Goal: Answer question/provide support: Share knowledge or assist other users

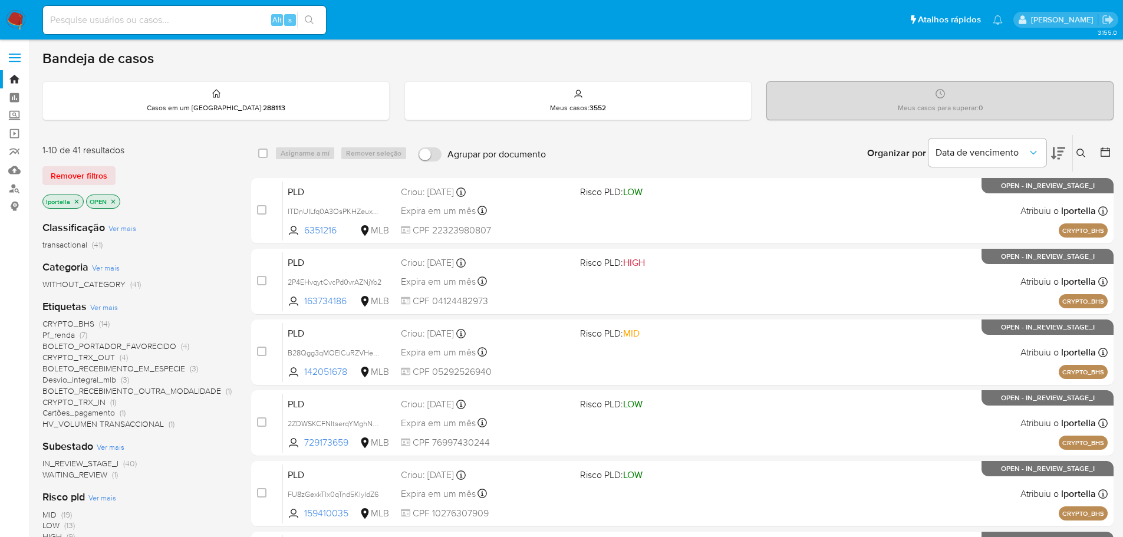
click at [205, 26] on input at bounding box center [184, 19] width 283 height 15
paste input "V18RbA5lEsqKHTJV07Kk6Tq5"
type input "V18RbA5lEsqKHTJV07Kk6Tq5"
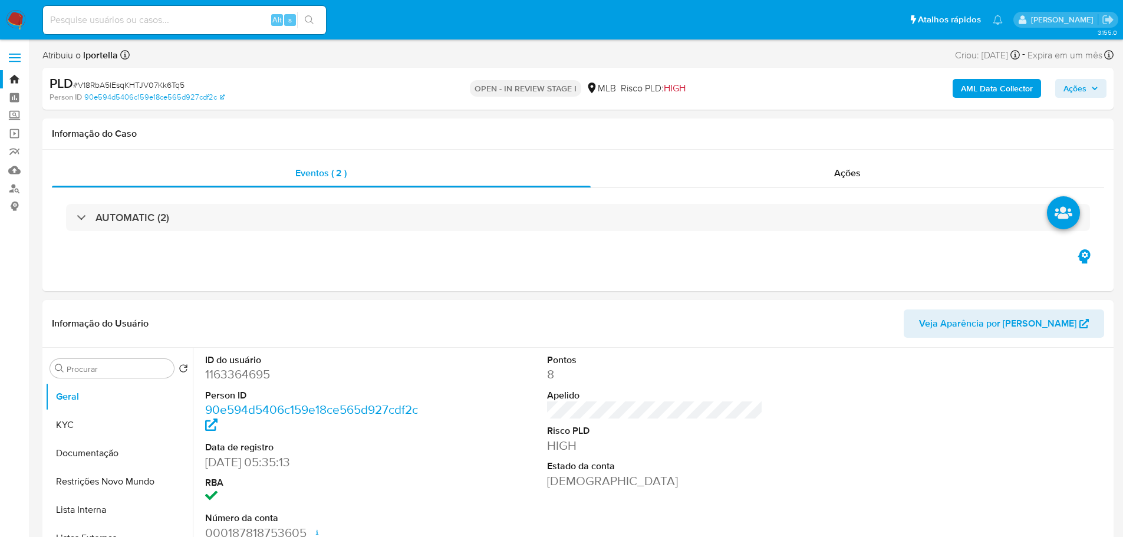
select select "10"
drag, startPoint x: 290, startPoint y: 0, endPoint x: 606, endPoint y: 48, distance: 320.4
click at [613, 48] on div "Atribuiu o lportella Asignado el: 18/08/2025 11:30:36 Criou: 12/08/2025 Criou: …" at bounding box center [578, 57] width 1072 height 21
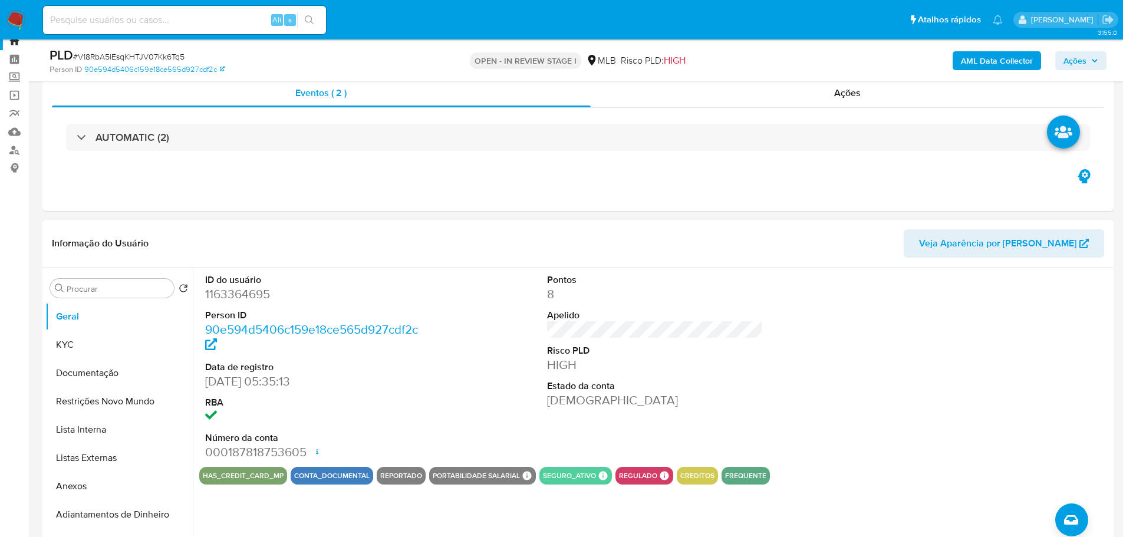
scroll to position [59, 0]
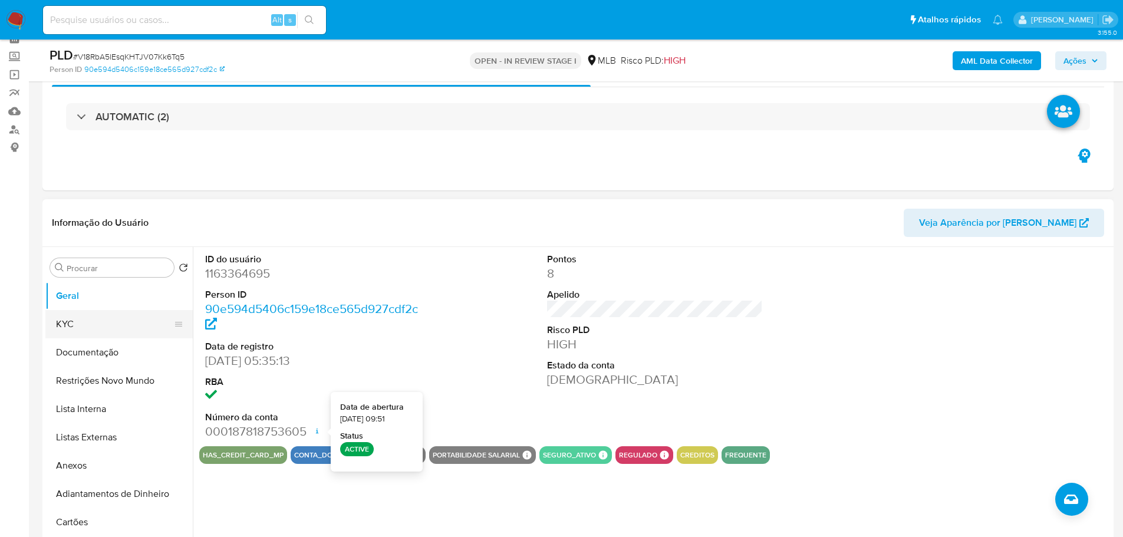
click at [78, 330] on button "KYC" at bounding box center [114, 324] width 138 height 28
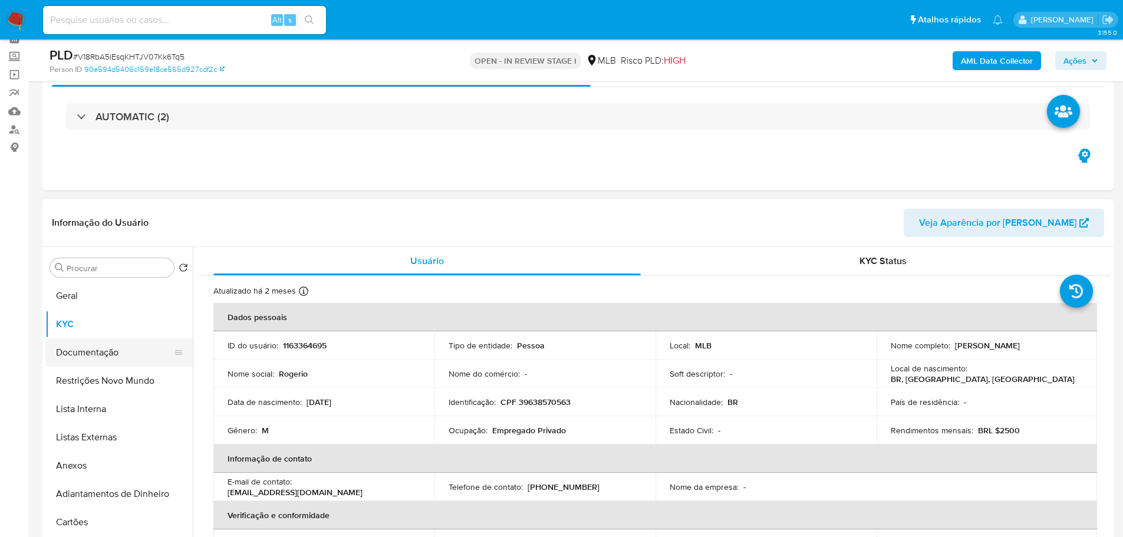
click at [92, 360] on button "Documentação" at bounding box center [114, 353] width 138 height 28
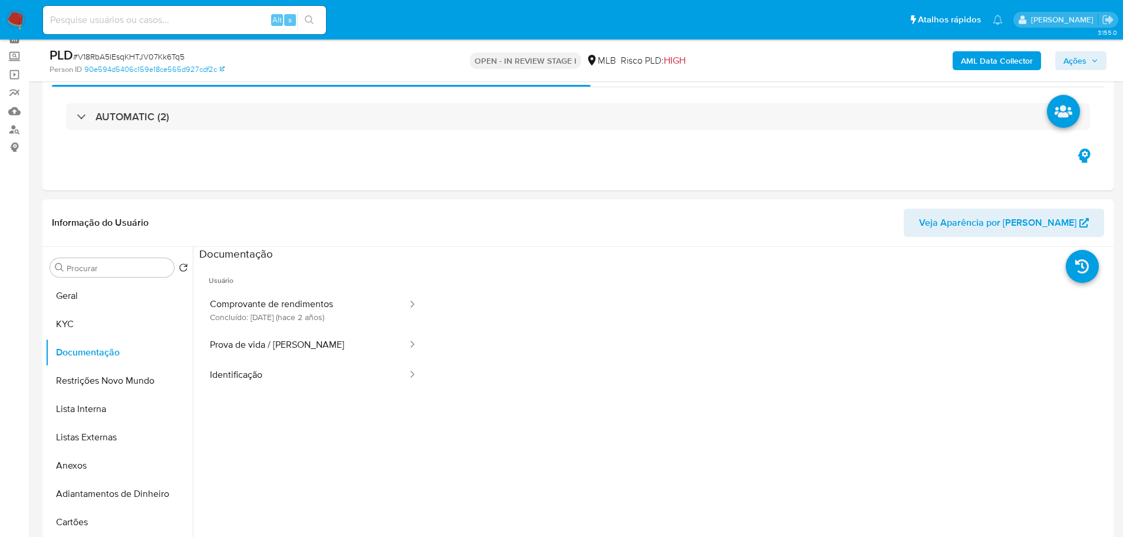
click at [253, 314] on button "Comprovante de rendimentos Concluído: 05/01/2024 (hace 2 años)" at bounding box center [303, 310] width 209 height 40
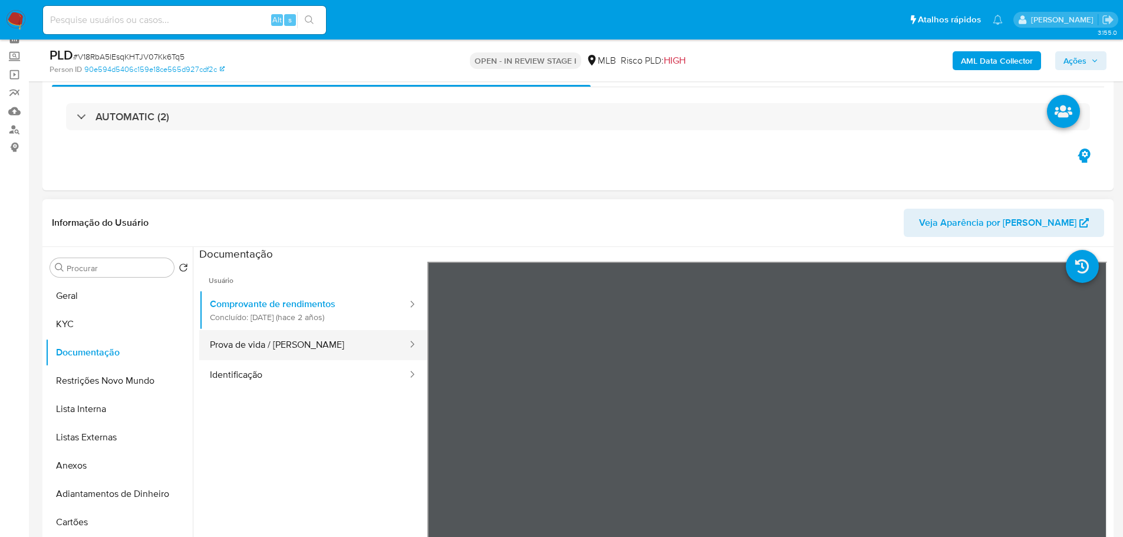
click at [268, 352] on button "Prova de vida / Selfie" at bounding box center [303, 345] width 209 height 30
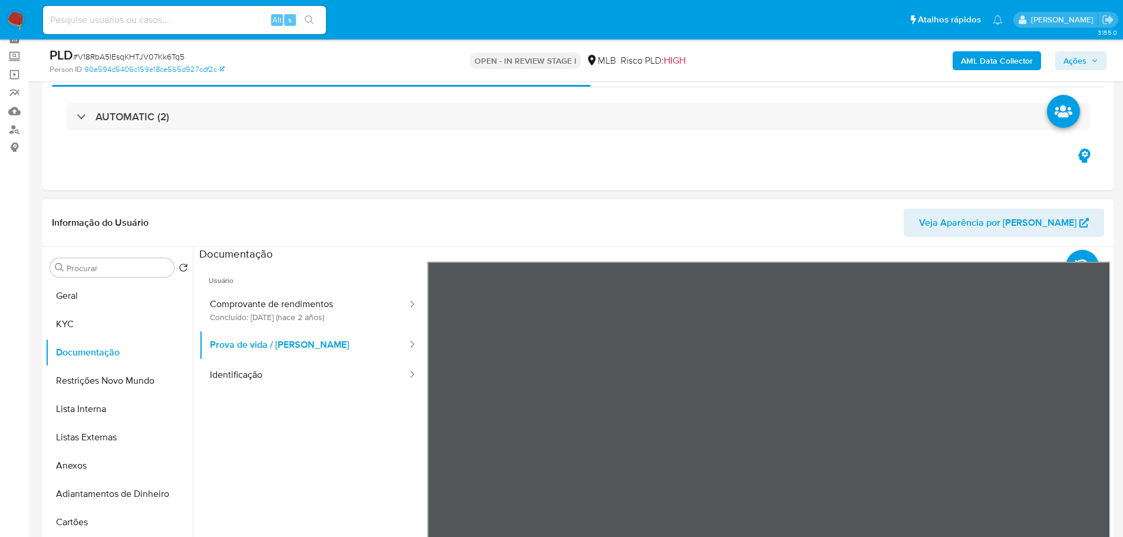
click at [346, 390] on ul "Usuário Comprovante de rendimentos Concluído: 05/01/2024 (hace 2 años) Prova de…" at bounding box center [313, 432] width 228 height 340
click at [346, 380] on button "Identificação" at bounding box center [303, 375] width 209 height 30
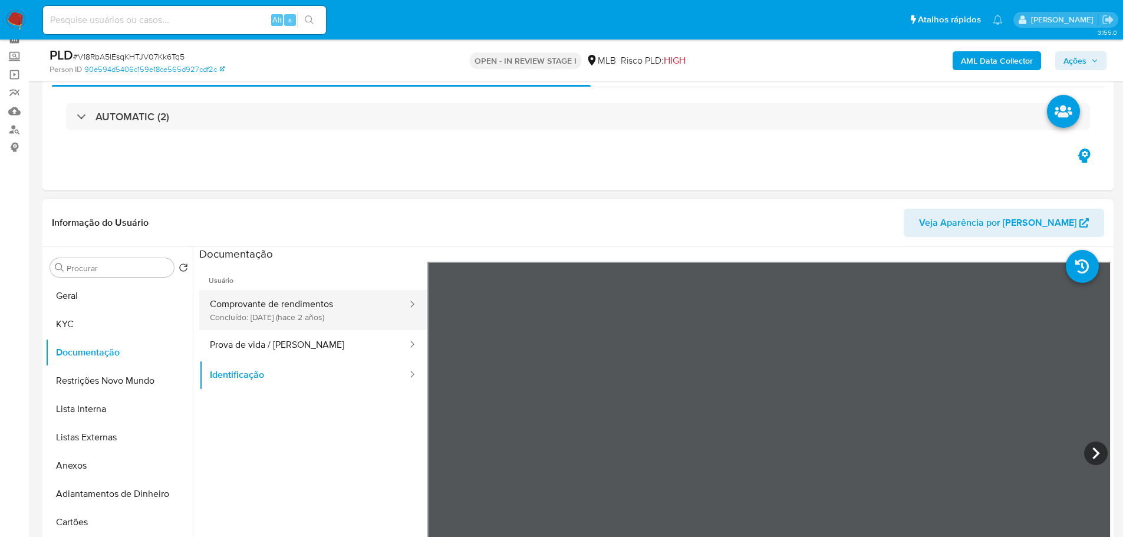
scroll to position [118, 0]
click at [317, 321] on button "Comprovante de rendimentos Concluído: 05/01/2024 (hace 2 años)" at bounding box center [303, 310] width 209 height 40
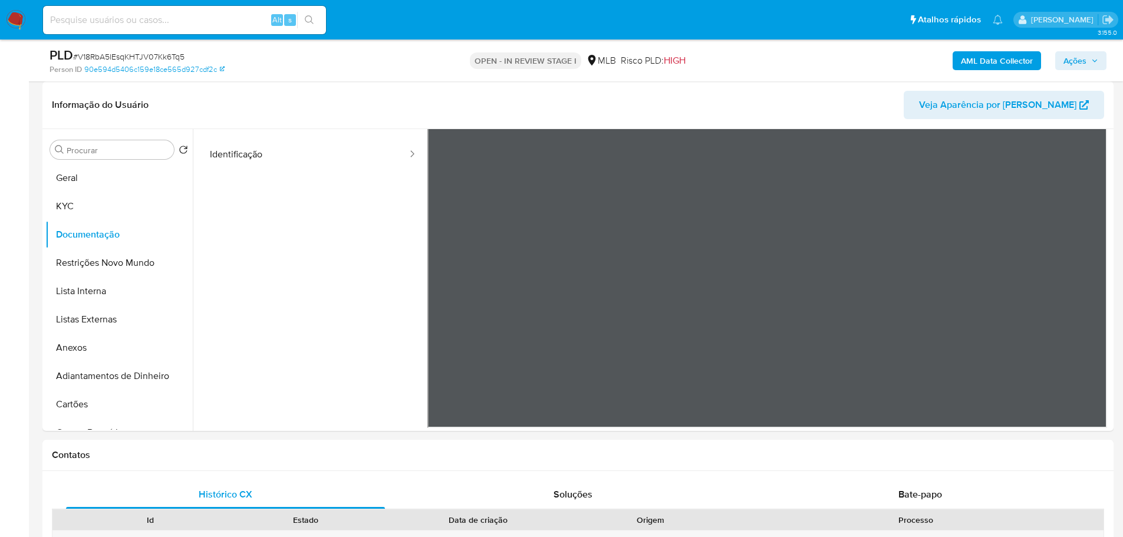
scroll to position [531, 0]
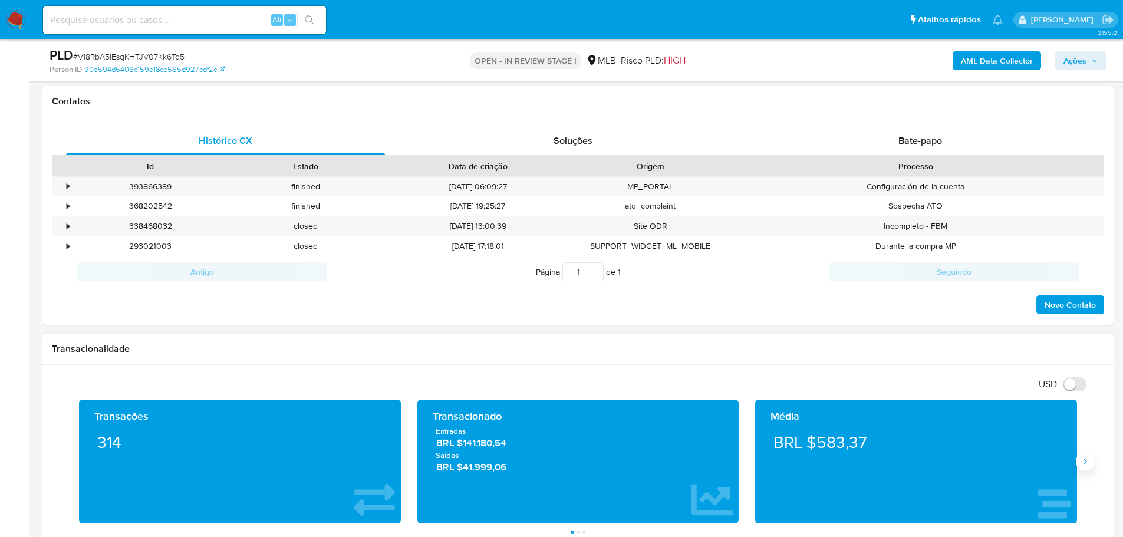
click at [1079, 461] on button "Siguiente" at bounding box center [1085, 461] width 19 height 19
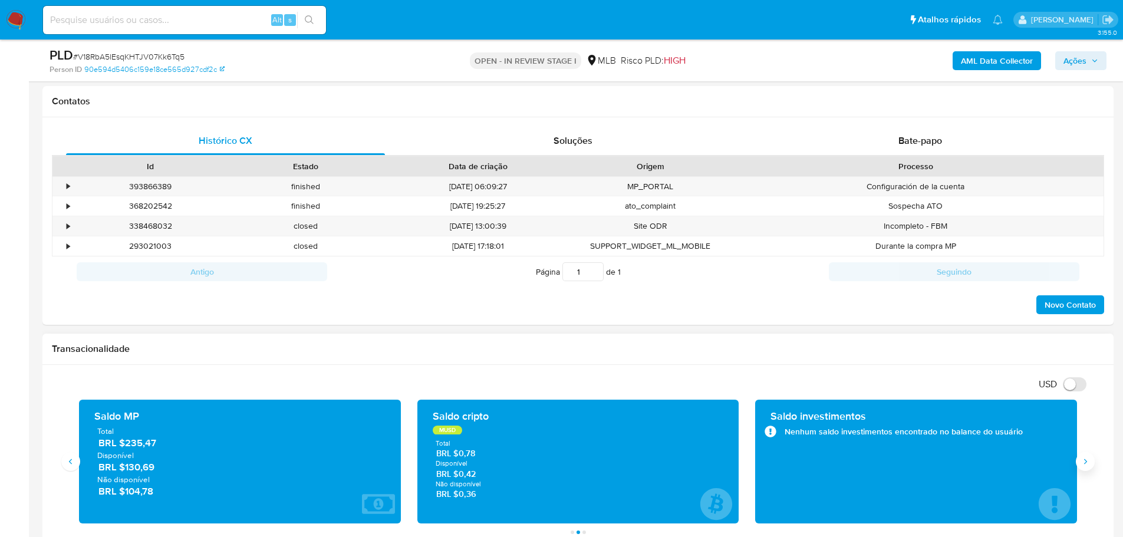
click at [1080, 461] on button "Siguiente" at bounding box center [1085, 461] width 19 height 19
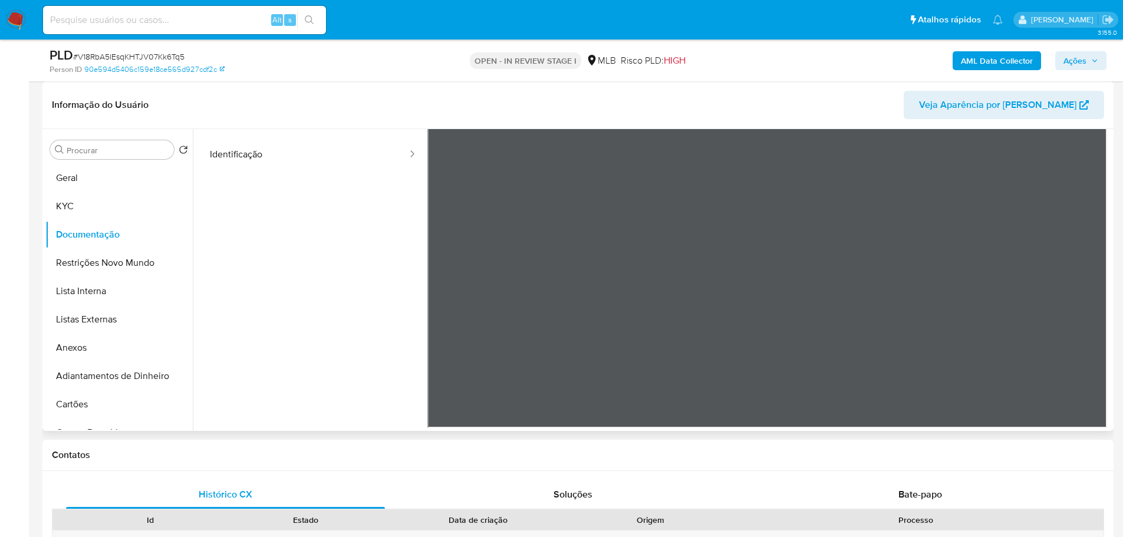
scroll to position [0, 0]
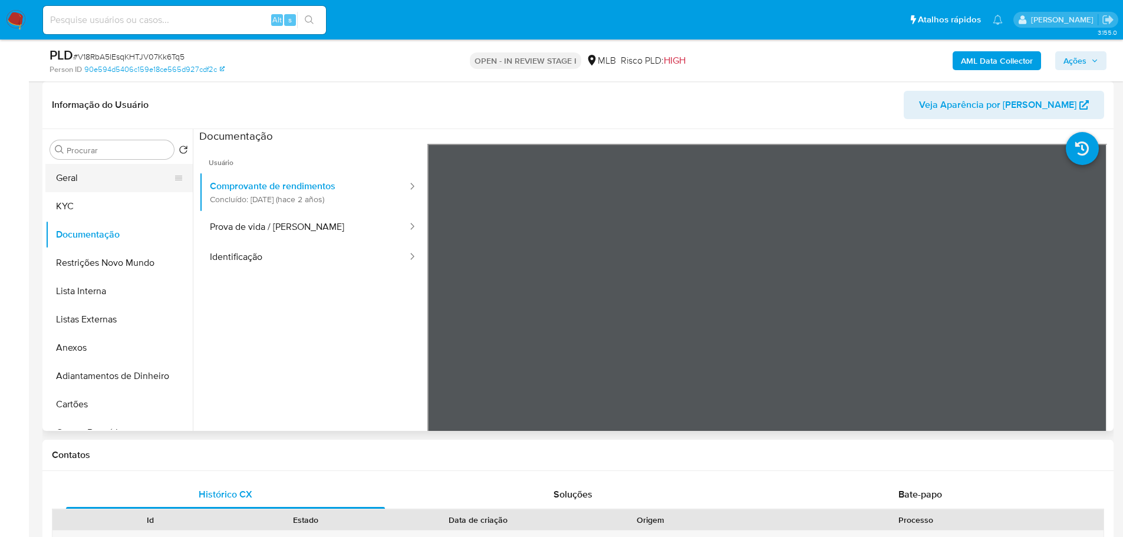
click at [63, 182] on button "Geral" at bounding box center [114, 178] width 138 height 28
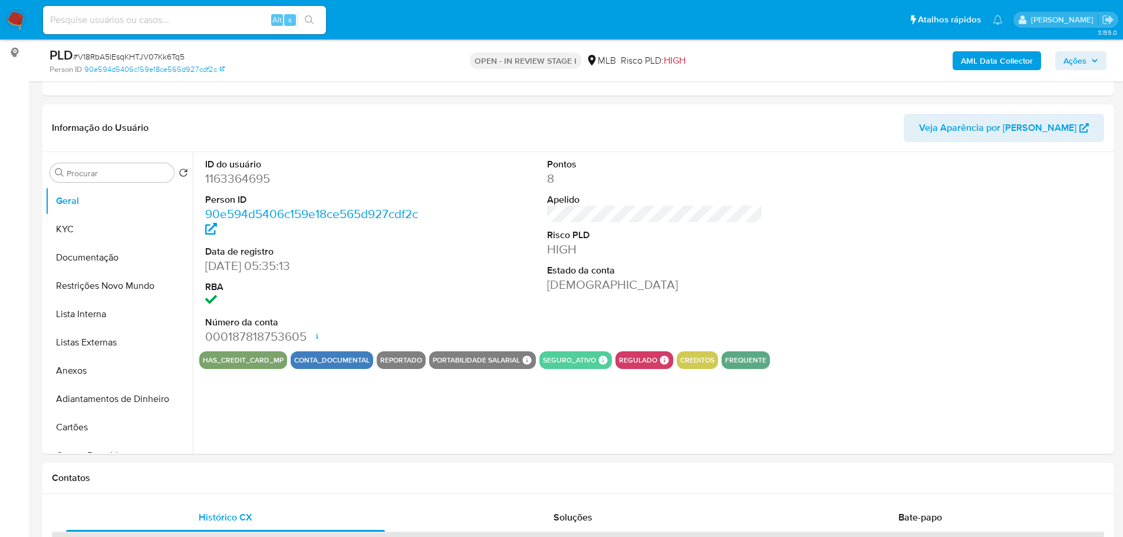
scroll to position [151, 0]
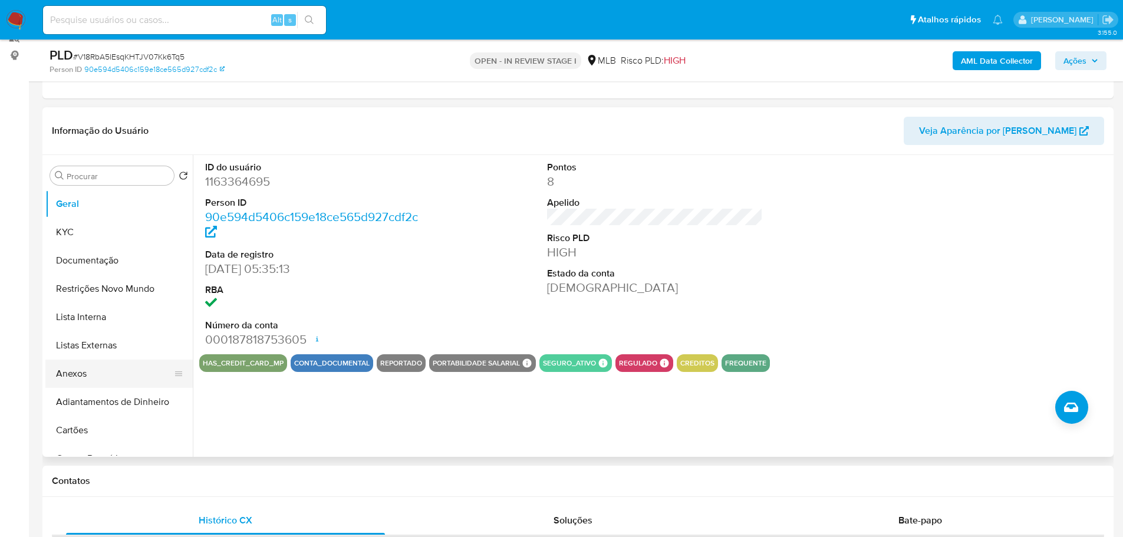
drag, startPoint x: 235, startPoint y: 492, endPoint x: 152, endPoint y: 366, distance: 150.8
click at [235, 492] on div "Contatos" at bounding box center [578, 481] width 1072 height 31
click at [89, 230] on button "KYC" at bounding box center [114, 232] width 138 height 28
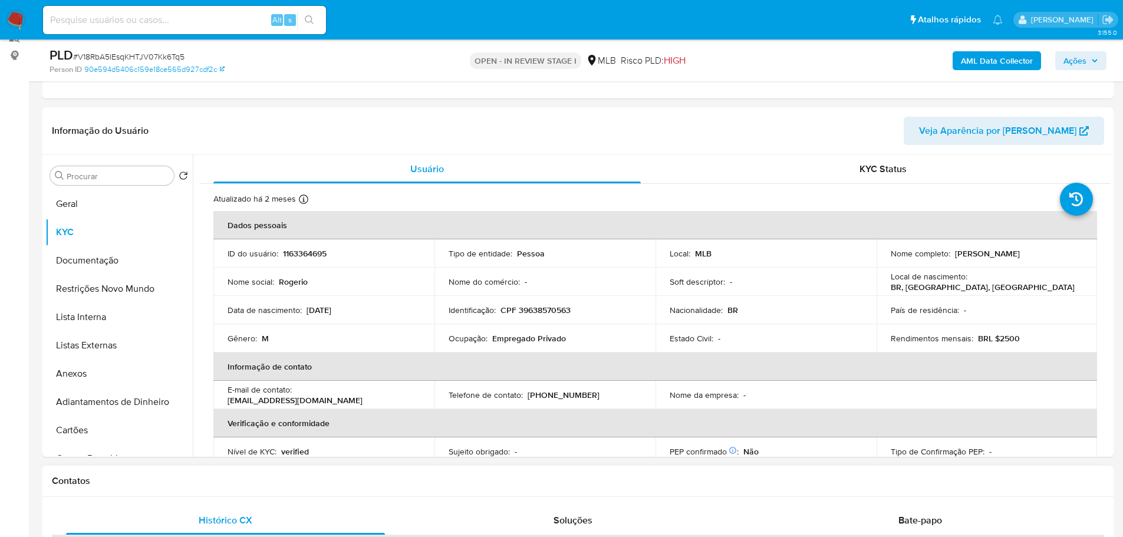
click at [258, 476] on h1 "Contatos" at bounding box center [578, 481] width 1053 height 12
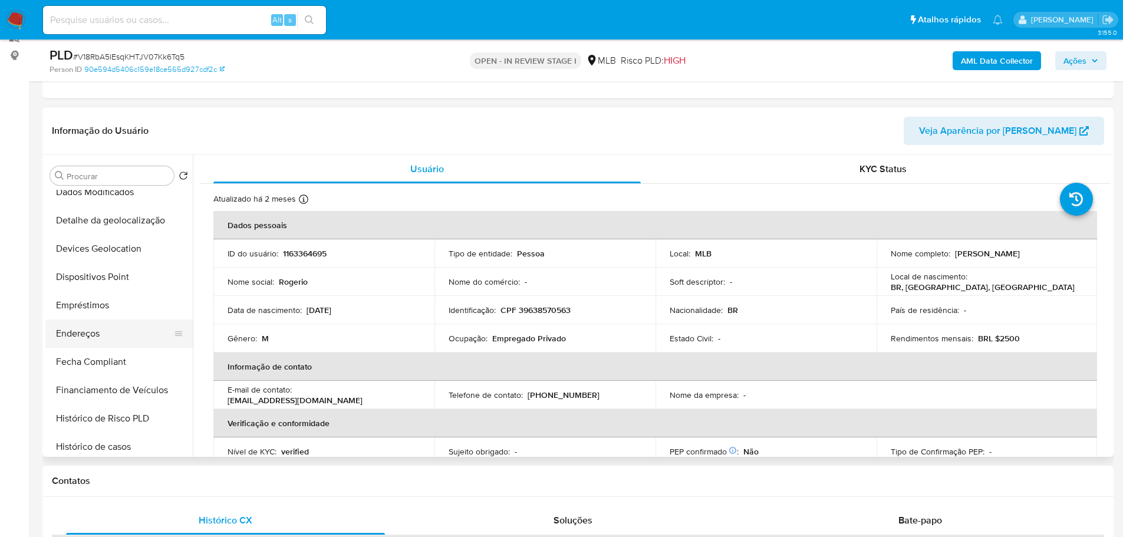
click at [97, 327] on button "Endereços" at bounding box center [114, 334] width 138 height 28
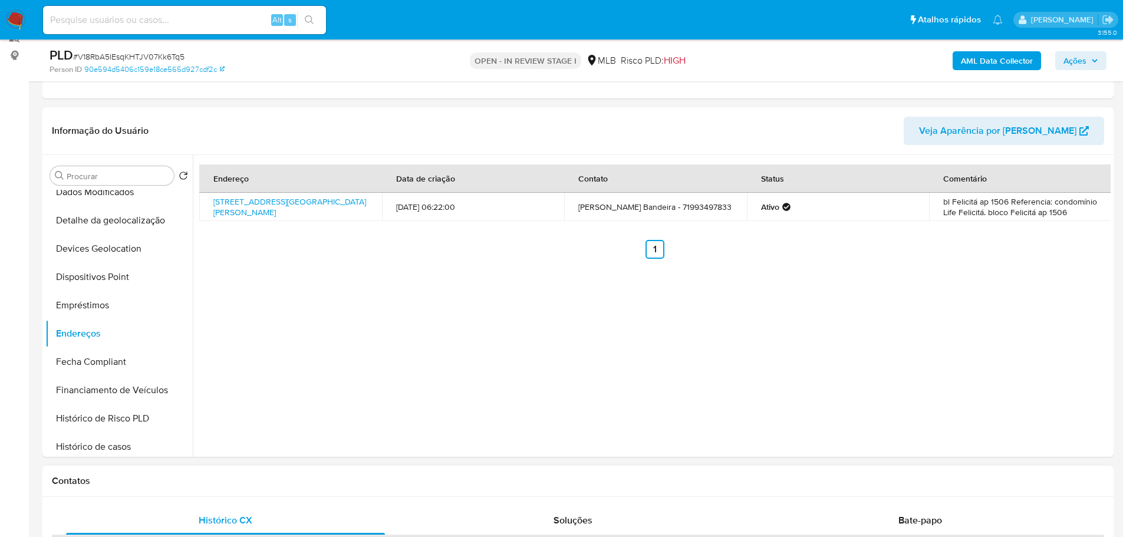
drag, startPoint x: 275, startPoint y: 476, endPoint x: 199, endPoint y: 410, distance: 99.9
click at [272, 476] on h1 "Contatos" at bounding box center [578, 481] width 1053 height 12
click at [121, 221] on button "Detalhe da geolocalização" at bounding box center [114, 220] width 138 height 28
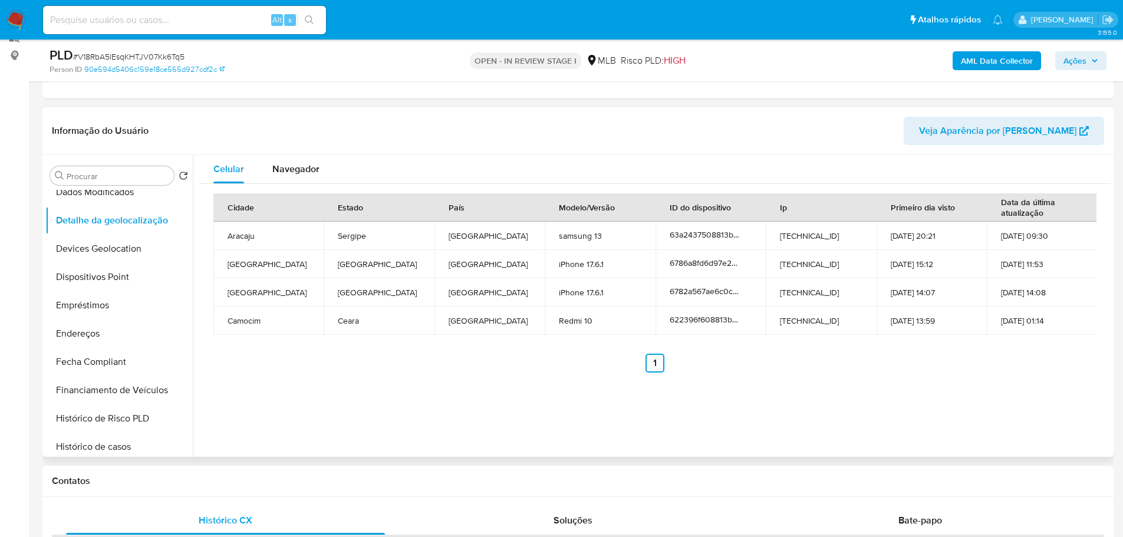
drag, startPoint x: 323, startPoint y: 481, endPoint x: 215, endPoint y: 366, distance: 158.1
click at [318, 478] on h1 "Contatos" at bounding box center [578, 481] width 1053 height 12
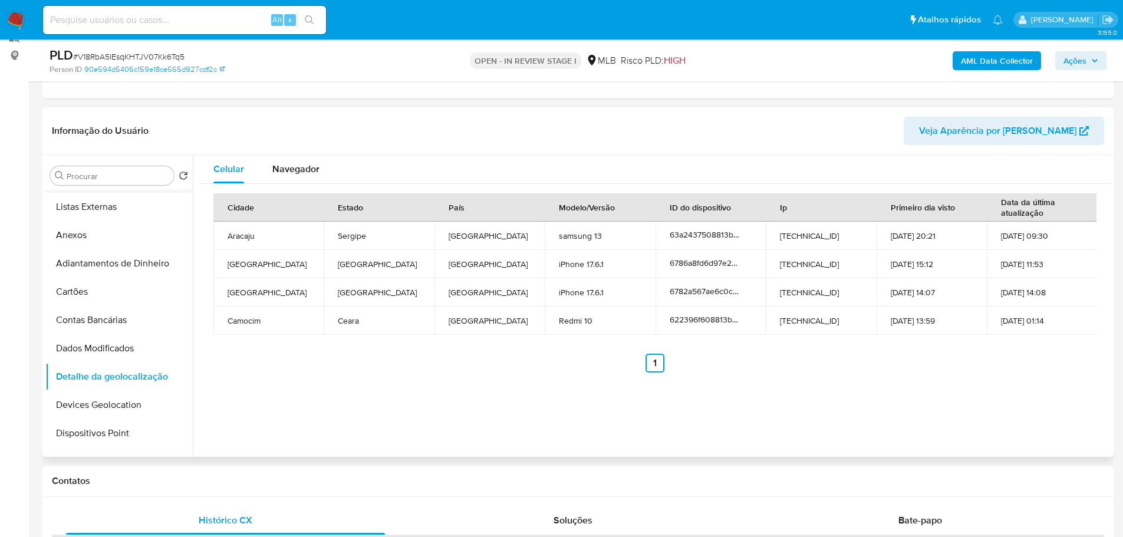
scroll to position [0, 0]
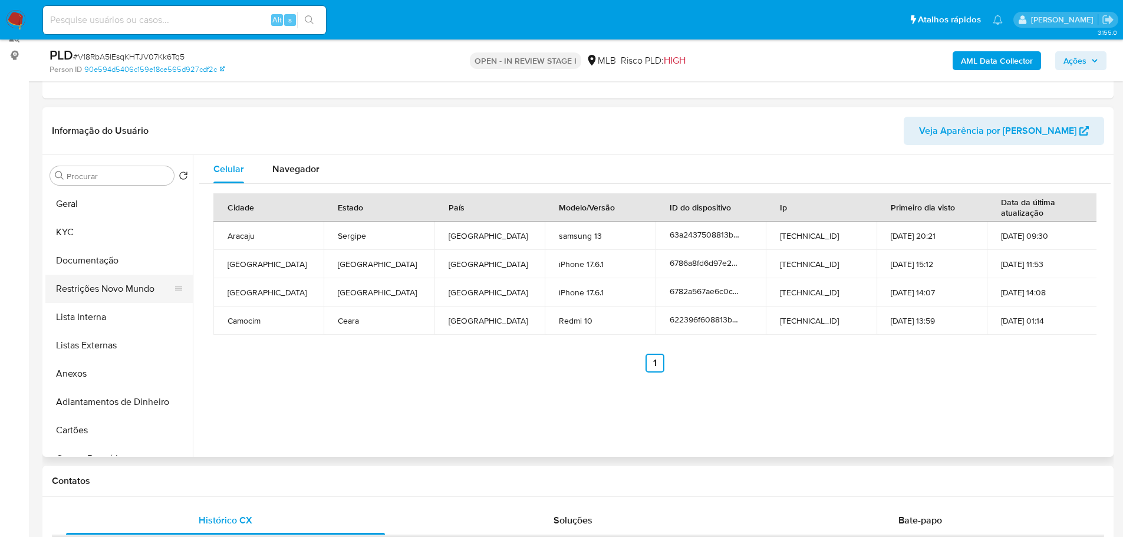
click at [93, 288] on button "Restrições Novo Mundo" at bounding box center [114, 289] width 138 height 28
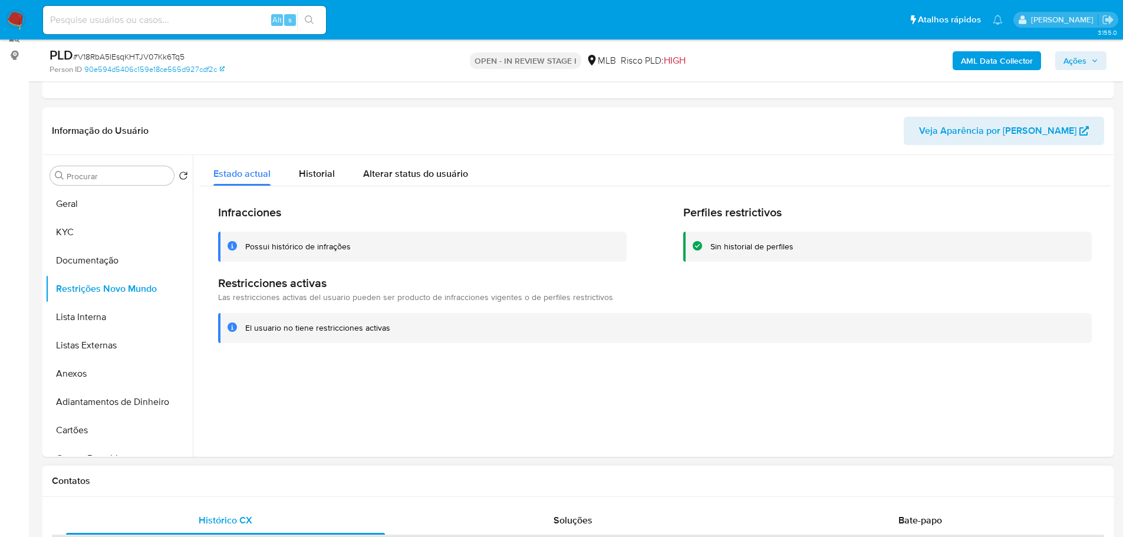
drag, startPoint x: 257, startPoint y: 476, endPoint x: 15, endPoint y: 433, distance: 245.6
click at [255, 476] on h1 "Contatos" at bounding box center [578, 481] width 1053 height 12
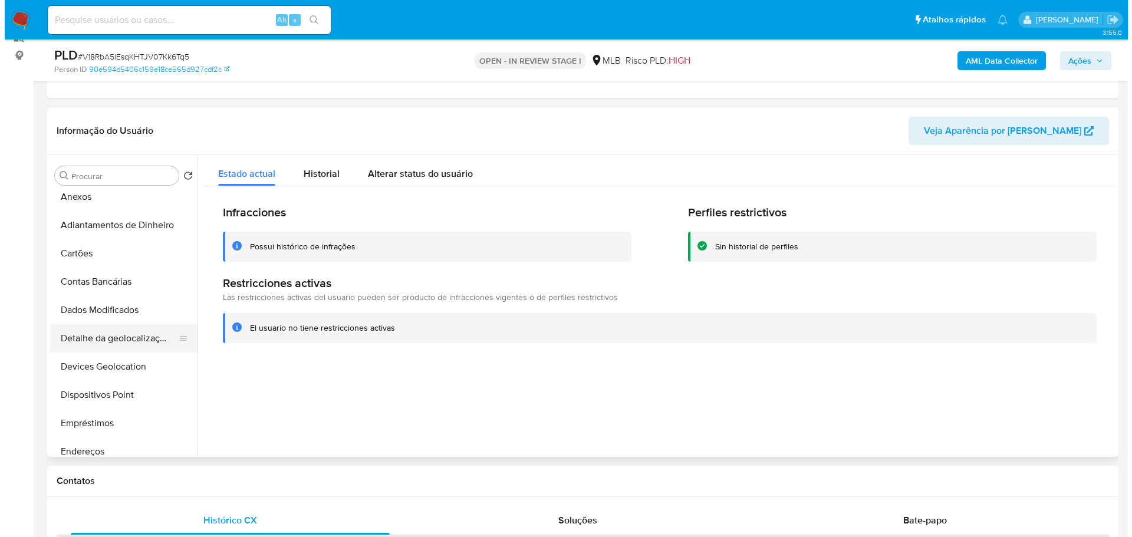
scroll to position [236, 0]
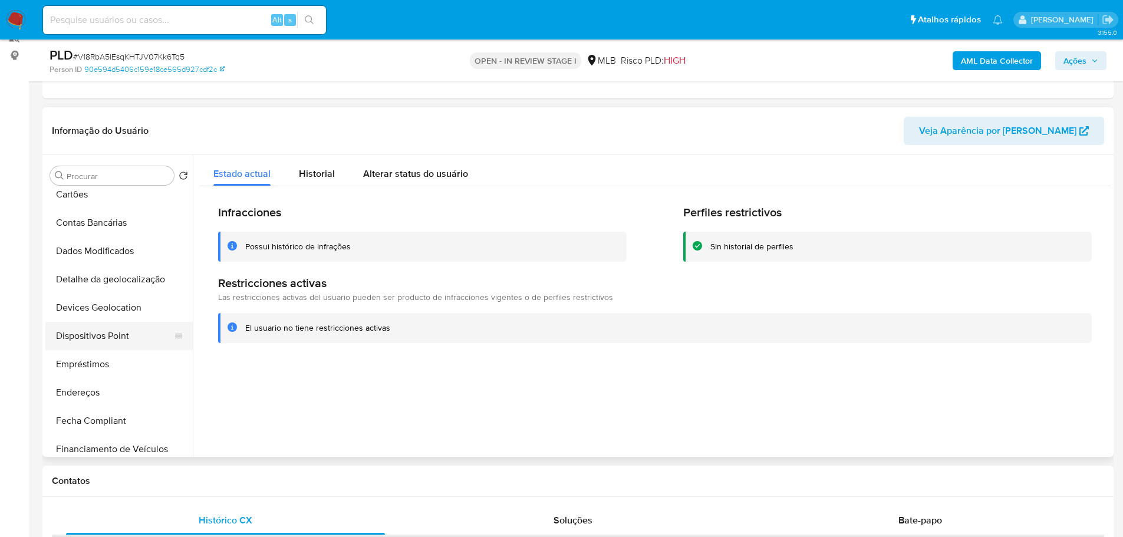
click at [106, 336] on button "Dispositivos Point" at bounding box center [114, 336] width 138 height 28
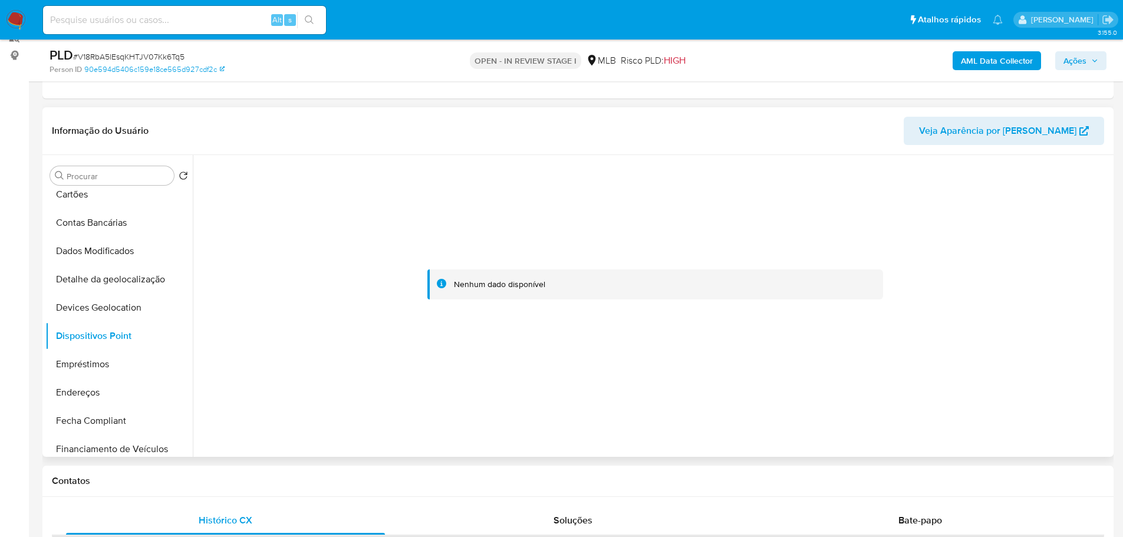
drag, startPoint x: 1062, startPoint y: 382, endPoint x: 1087, endPoint y: 179, distance: 204.4
click at [1064, 367] on div at bounding box center [655, 284] width 912 height 259
click at [1018, 63] on b "AML Data Collector" at bounding box center [997, 60] width 72 height 19
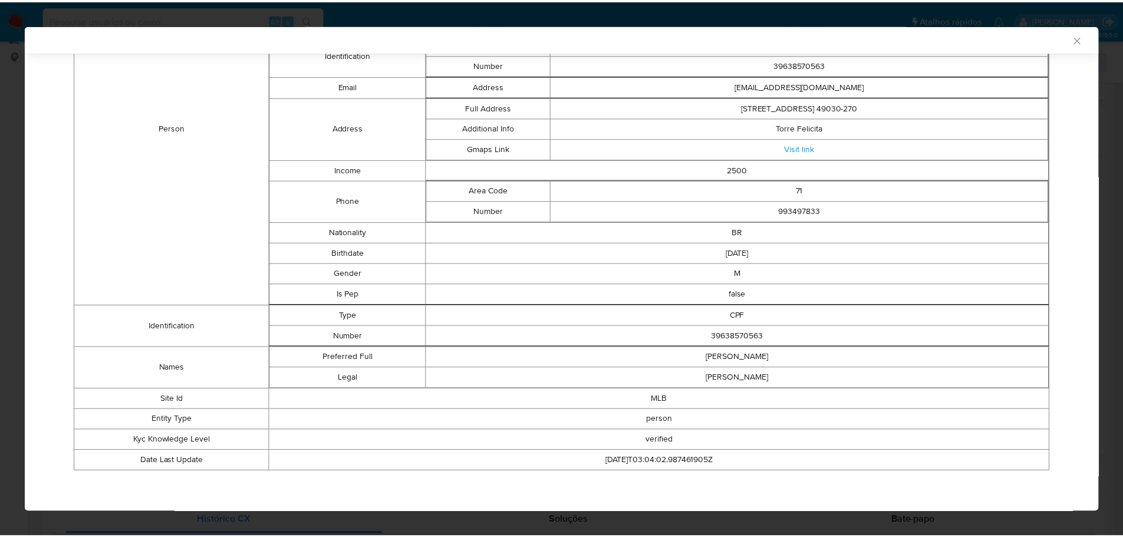
scroll to position [0, 0]
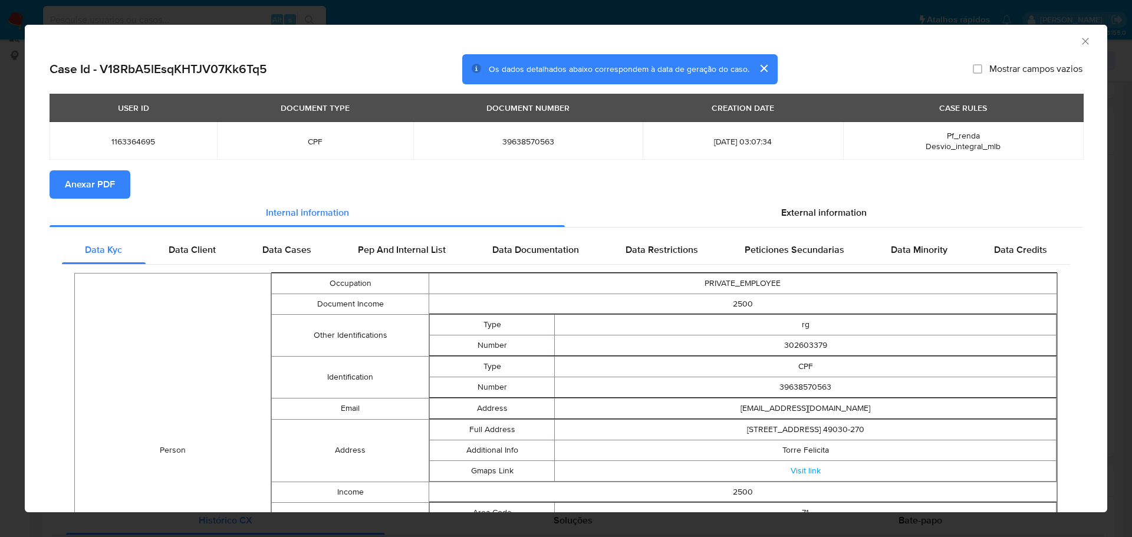
click at [104, 182] on span "Anexar PDF" at bounding box center [90, 185] width 50 height 26
click at [1080, 39] on icon "Fechar a janela" at bounding box center [1086, 41] width 12 height 12
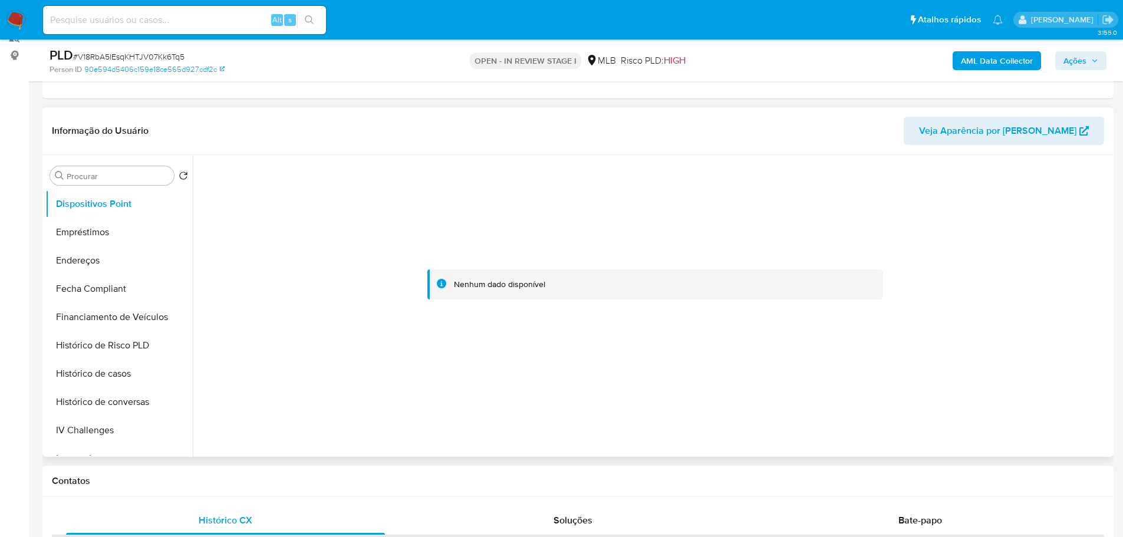
scroll to position [55, 0]
click at [93, 328] on button "Anexos" at bounding box center [114, 319] width 138 height 28
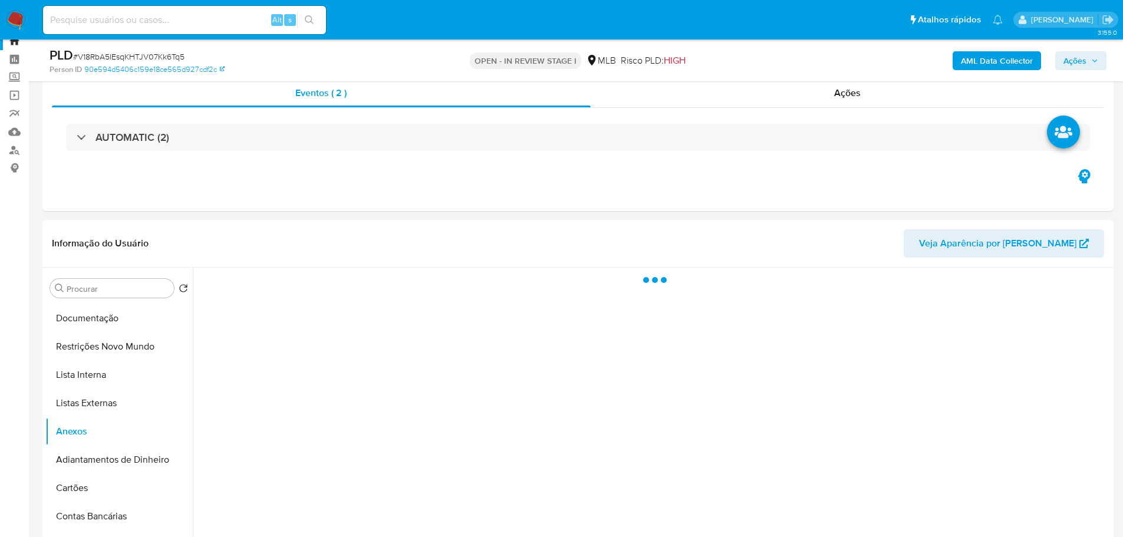
scroll to position [59, 0]
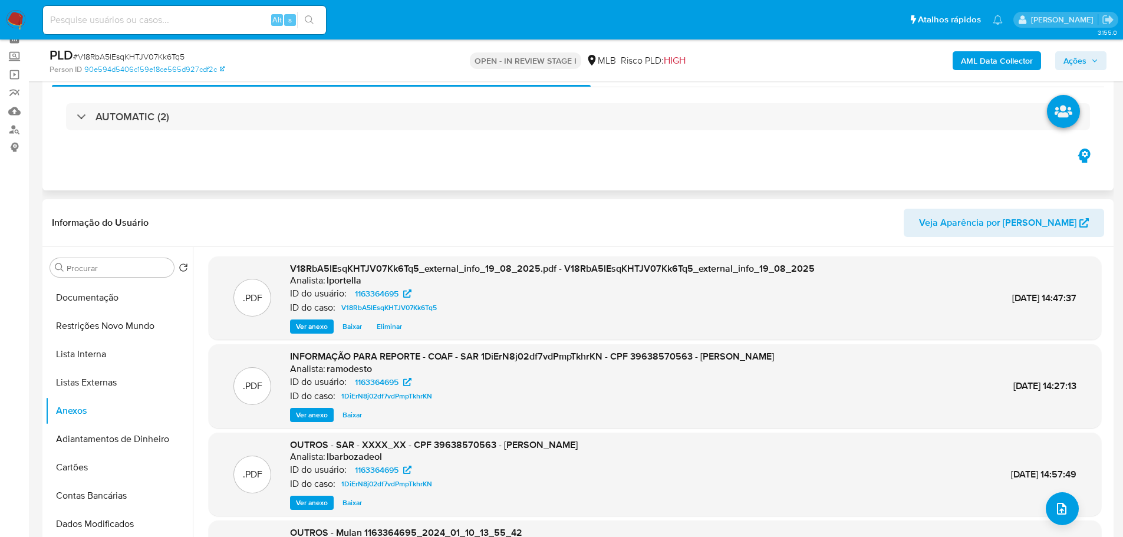
click at [284, 134] on div "AUTOMATIC (2)" at bounding box center [578, 116] width 1053 height 59
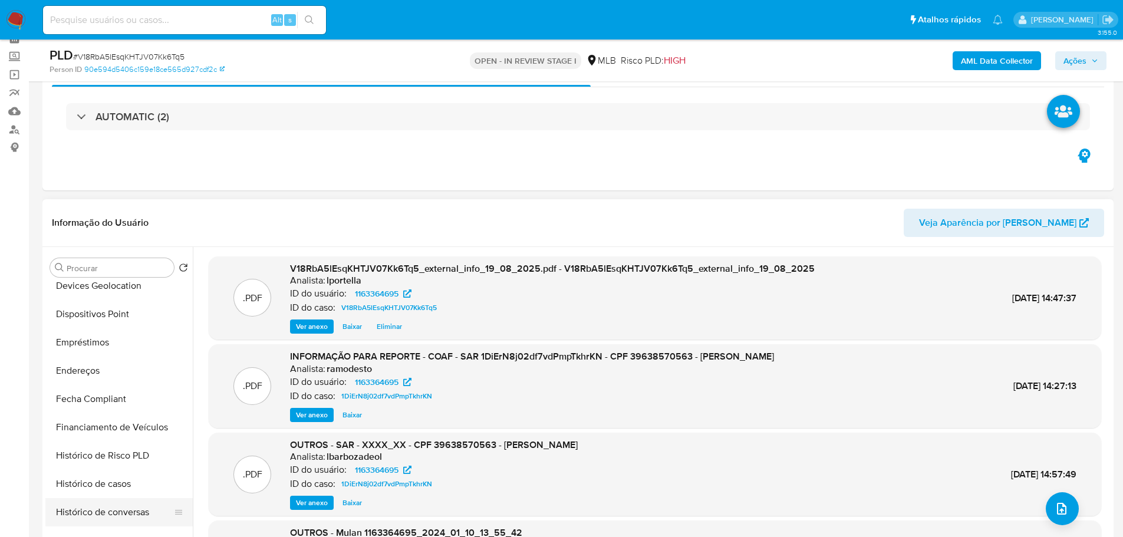
scroll to position [468, 0]
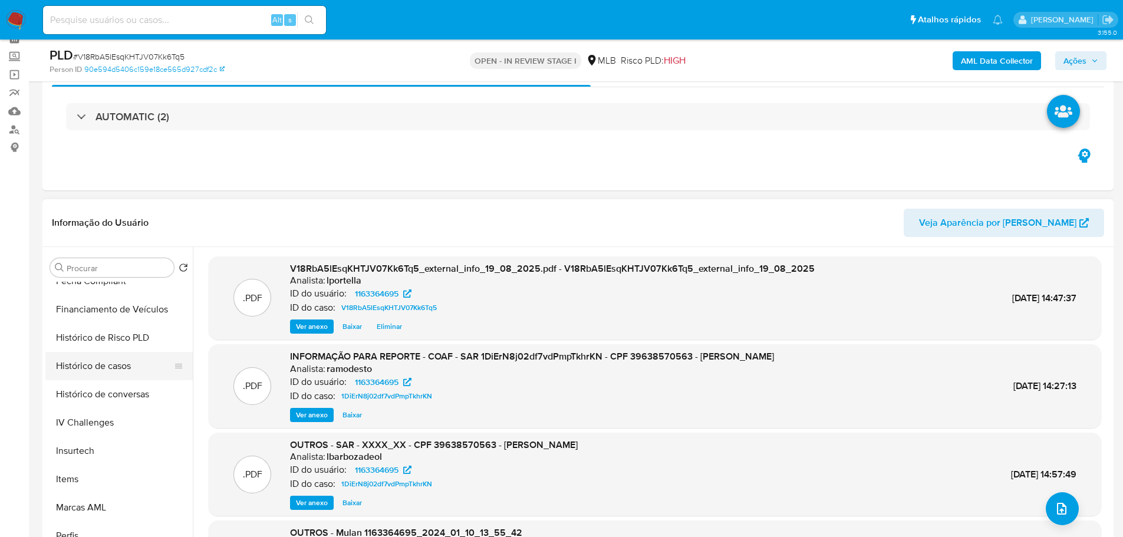
click at [110, 372] on button "Histórico de casos" at bounding box center [114, 366] width 138 height 28
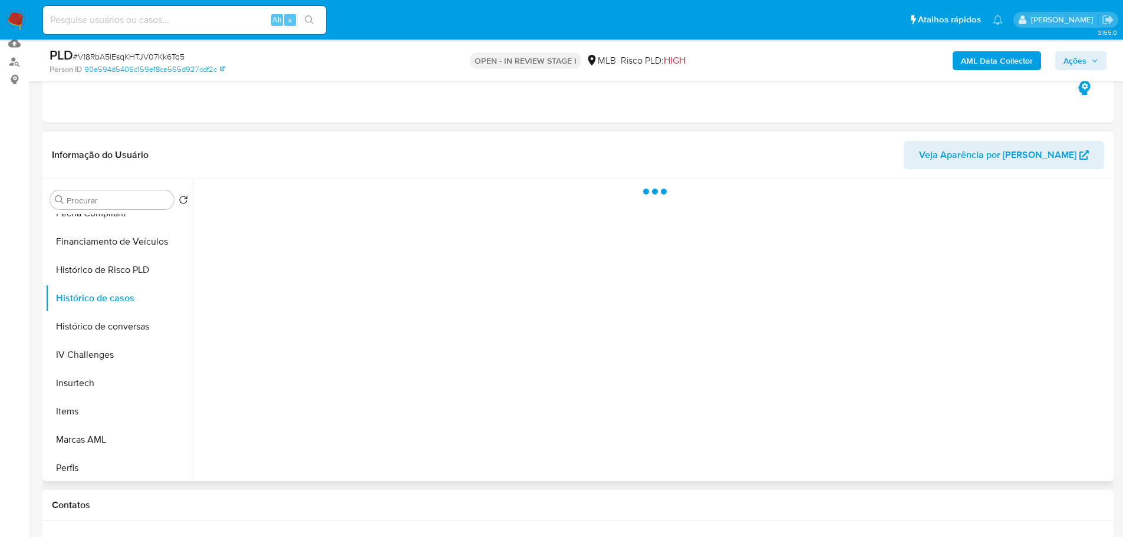
scroll to position [177, 0]
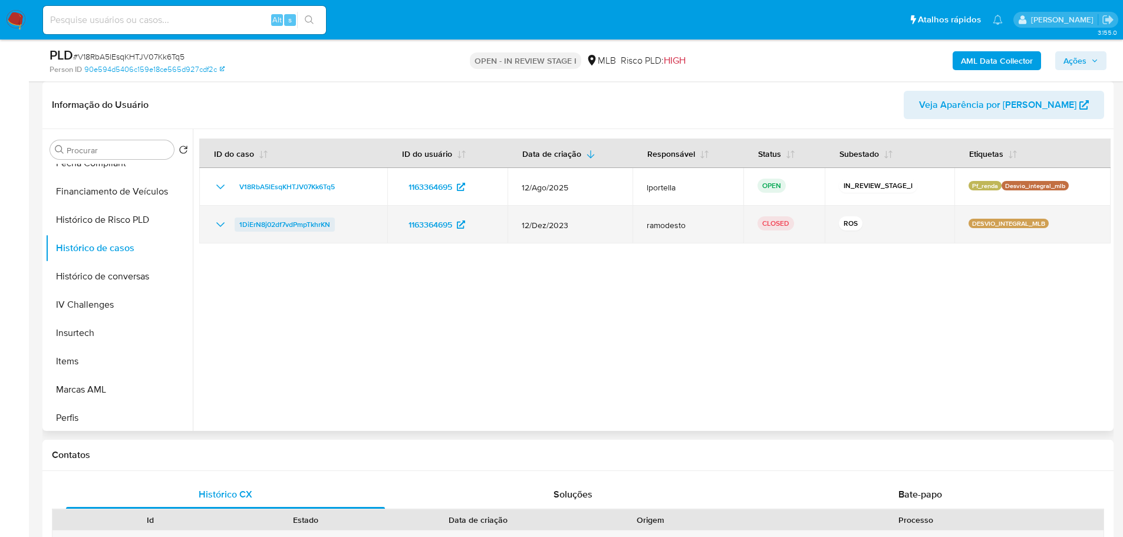
click at [288, 229] on span "1DiErN8j02df7vdPmpTkhrKN" at bounding box center [284, 225] width 91 height 14
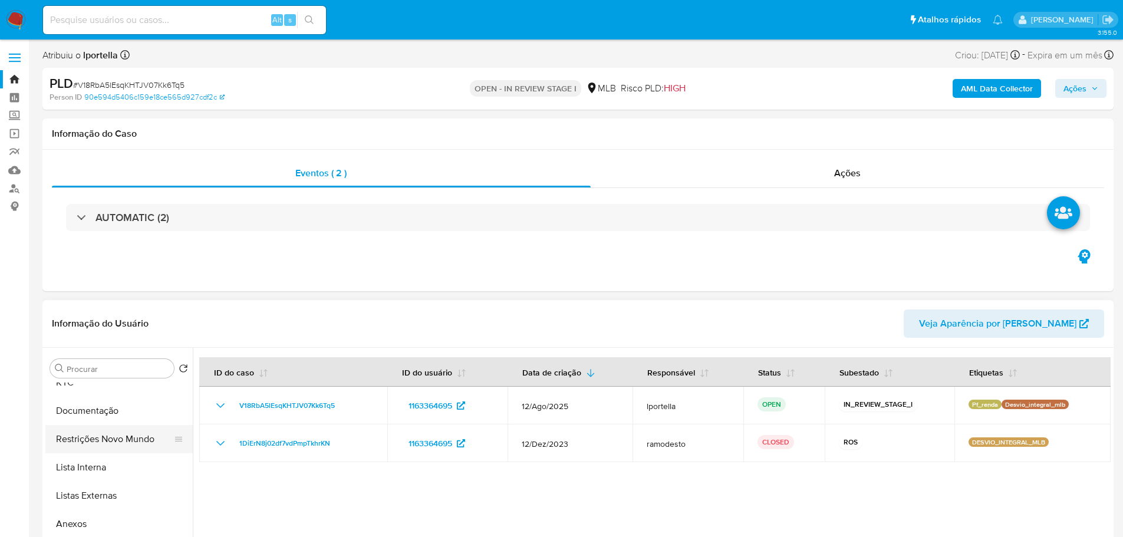
scroll to position [0, 0]
click at [84, 454] on button "Documentação" at bounding box center [114, 453] width 138 height 28
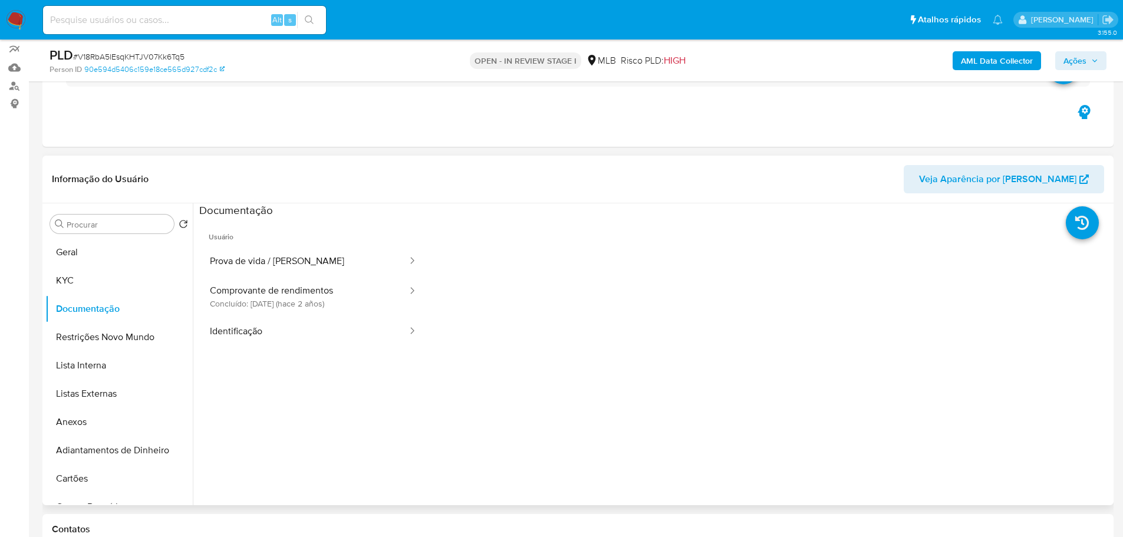
scroll to position [177, 0]
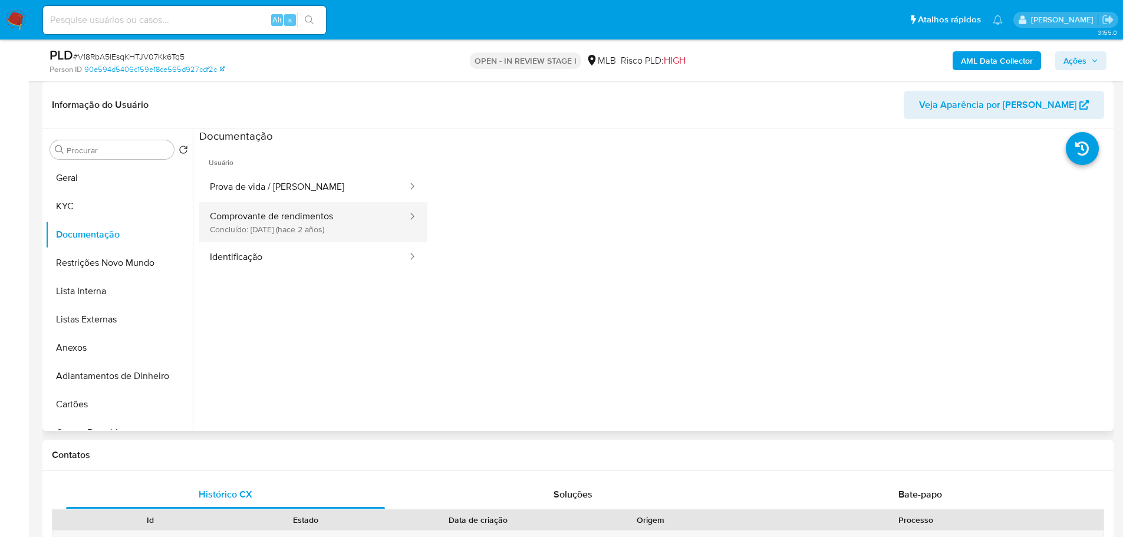
click at [309, 228] on button "Comprovante de rendimentos Concluído: 05/01/2024 (hace 2 años)" at bounding box center [303, 222] width 209 height 40
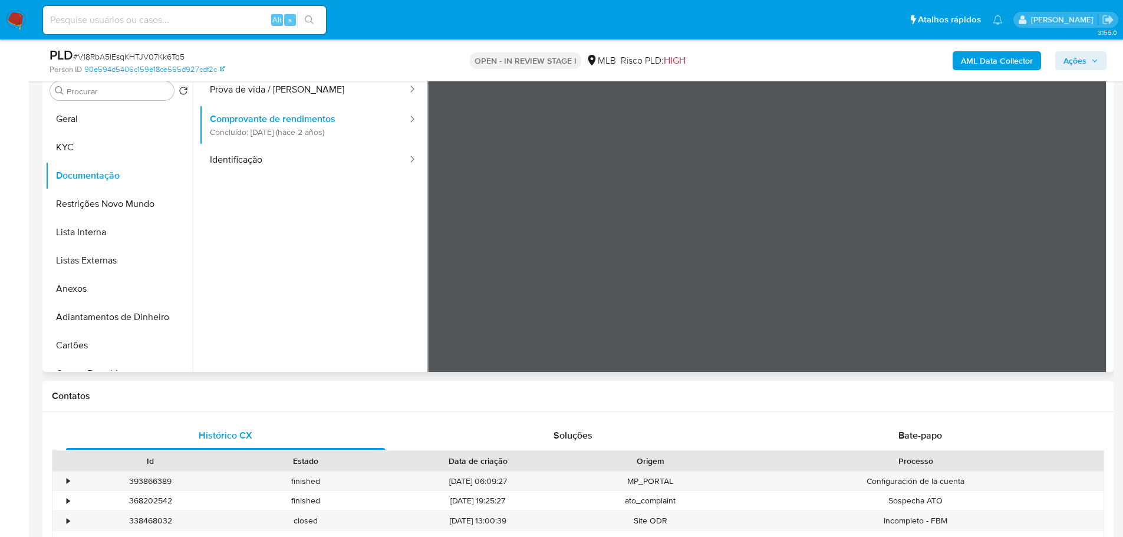
scroll to position [103, 0]
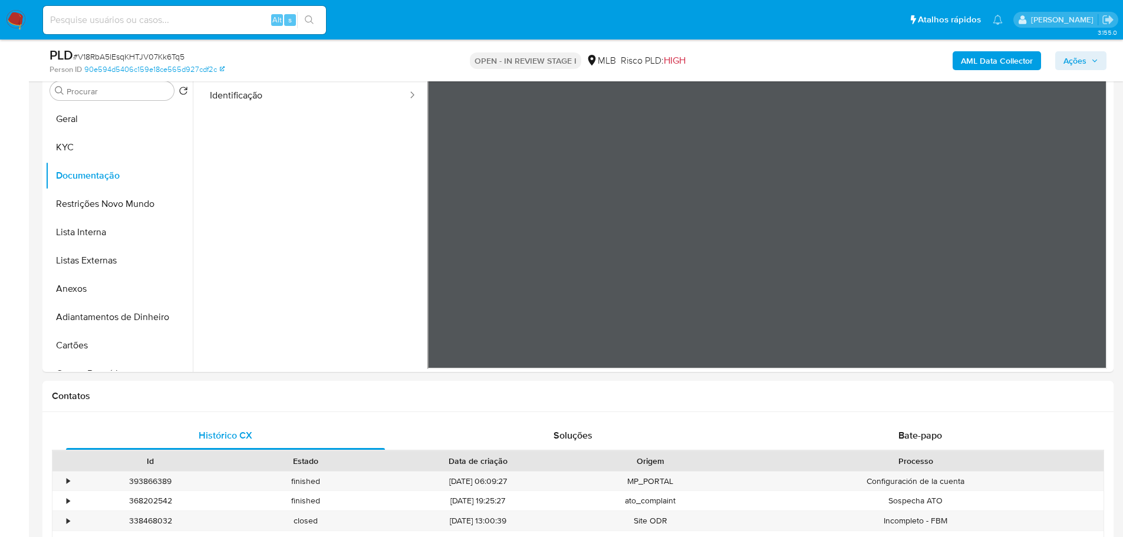
drag, startPoint x: 1079, startPoint y: 57, endPoint x: 926, endPoint y: 68, distance: 153.8
click at [1079, 57] on span "Ações" at bounding box center [1075, 60] width 23 height 19
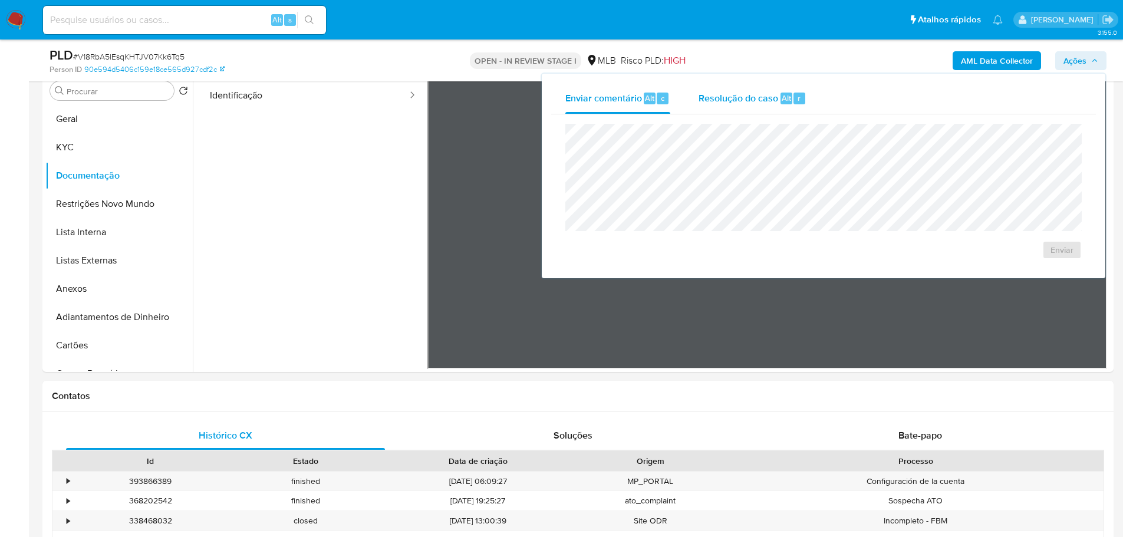
click at [740, 94] on span "Resolução do caso" at bounding box center [739, 98] width 80 height 14
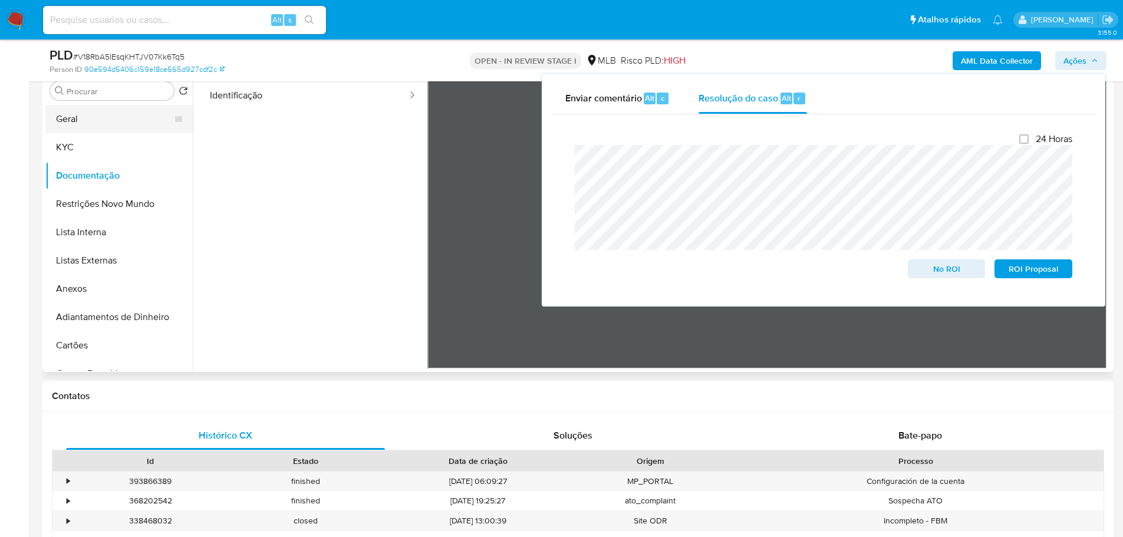
click at [83, 130] on button "Geral" at bounding box center [114, 119] width 138 height 28
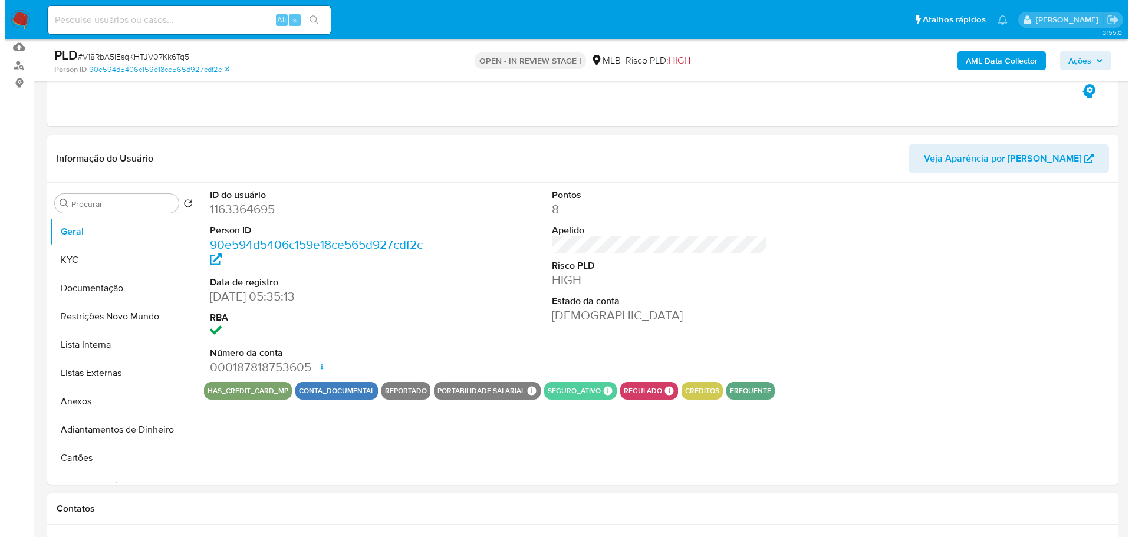
scroll to position [177, 0]
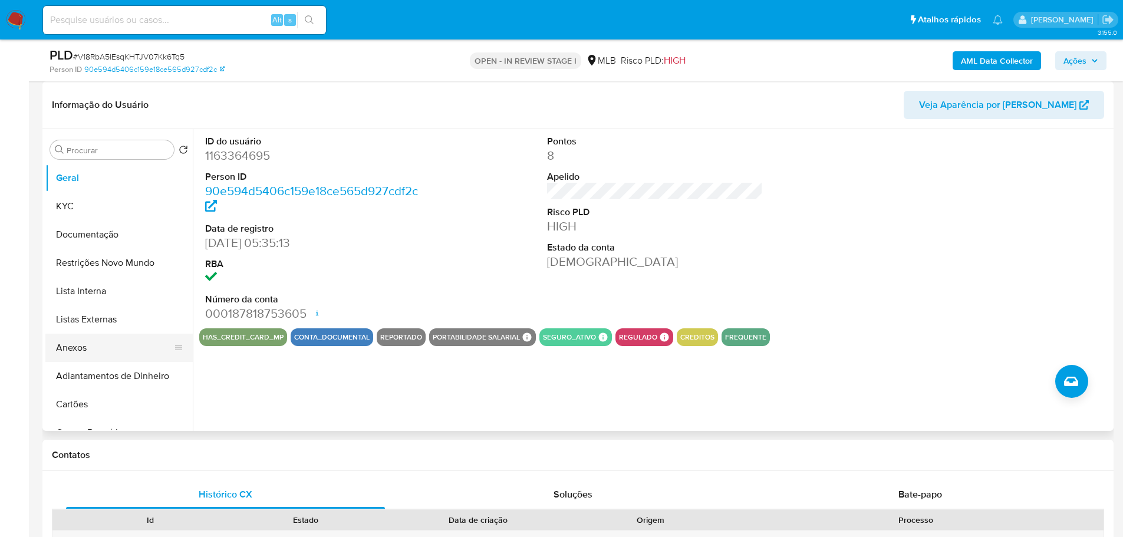
click at [84, 339] on button "Anexos" at bounding box center [114, 348] width 138 height 28
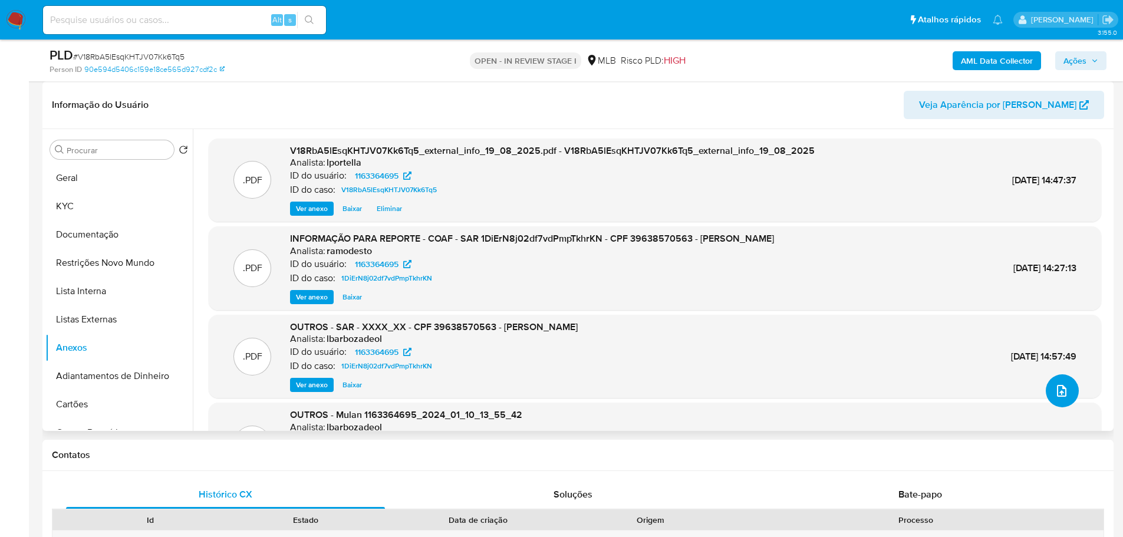
click at [1061, 400] on button "upload-file" at bounding box center [1062, 390] width 33 height 33
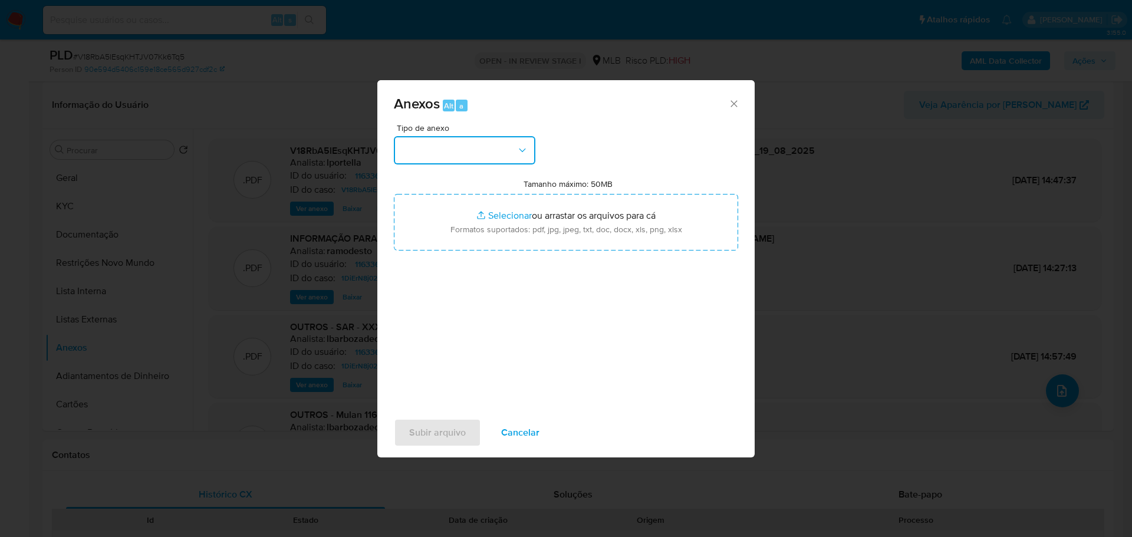
click at [494, 139] on button "button" at bounding box center [465, 150] width 142 height 28
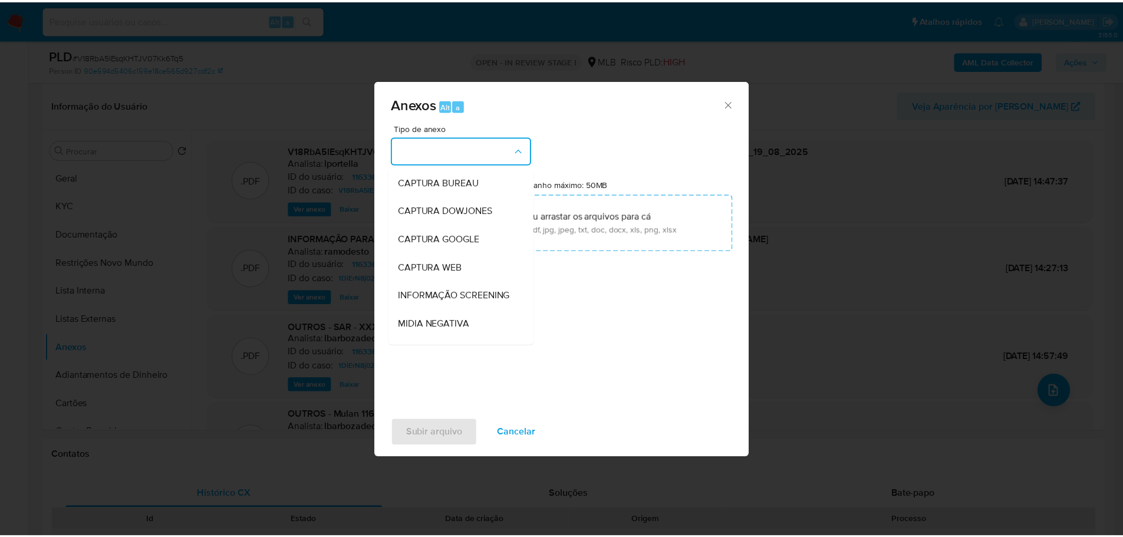
scroll to position [182, 0]
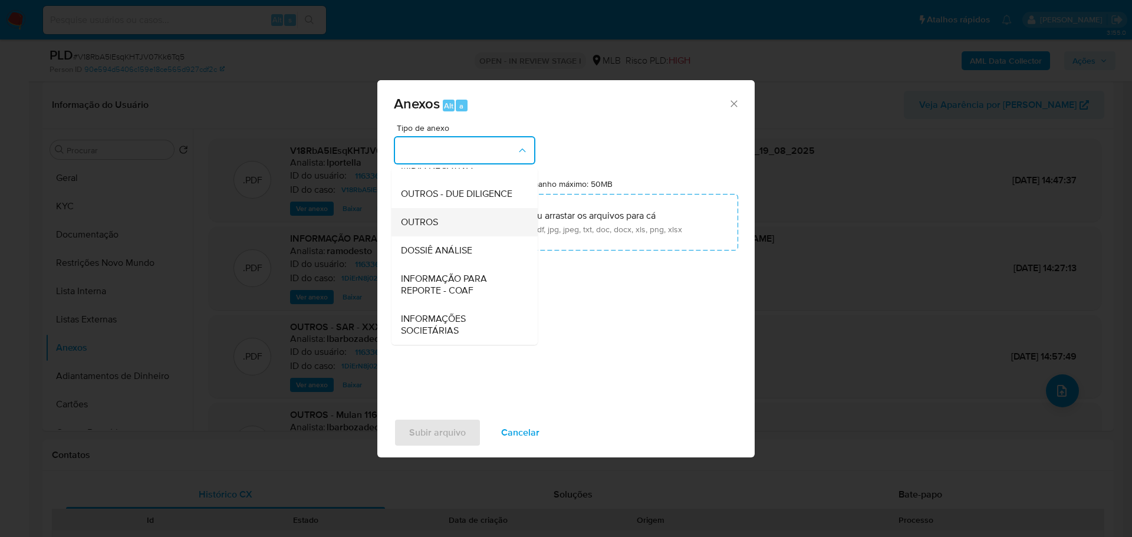
click at [430, 221] on span "OUTROS" at bounding box center [419, 222] width 37 height 12
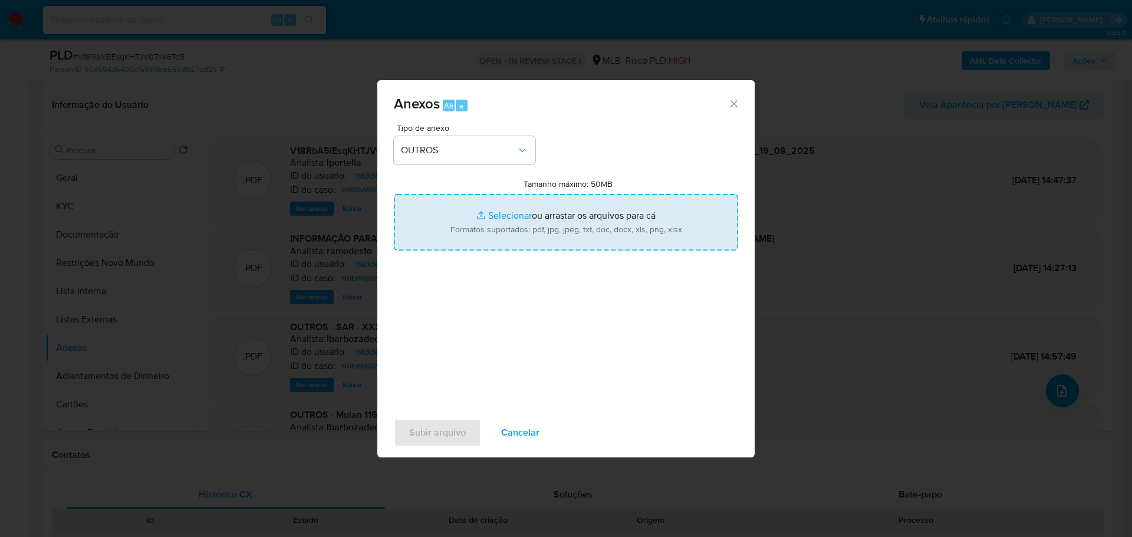
type input "C:\fakepath\2º SAR - XXX - CPF 39638570563 - ROGERIO BORGES BANDEIRA.pdf"
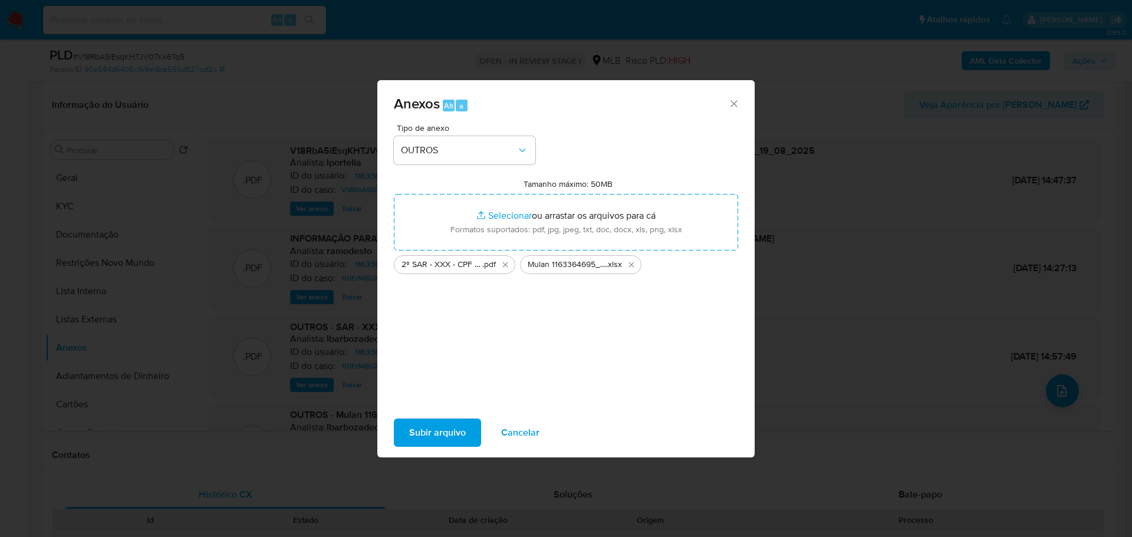
click at [456, 424] on span "Subir arquivo" at bounding box center [437, 433] width 57 height 26
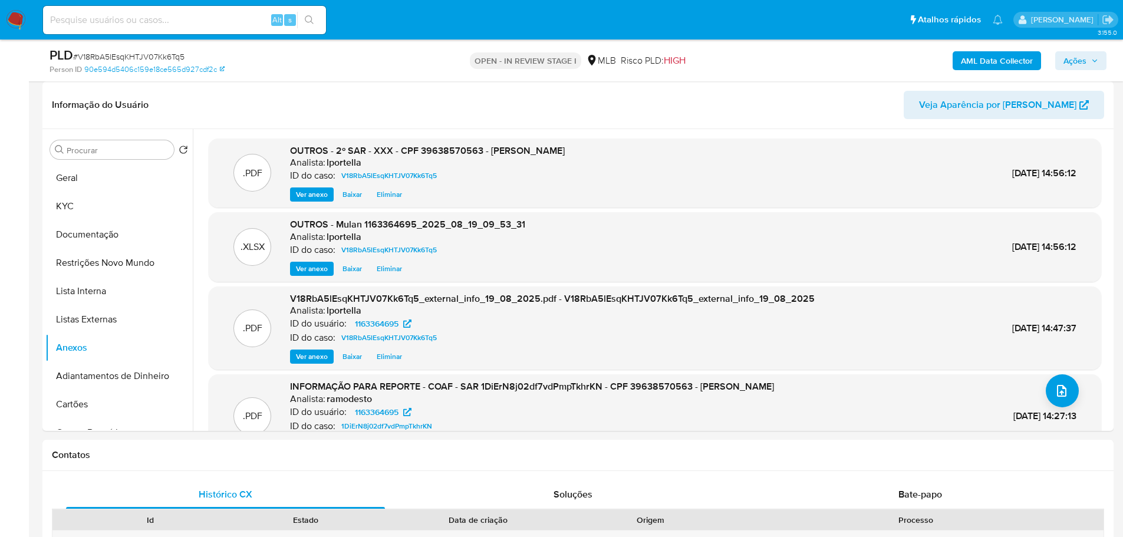
click at [1083, 54] on span "Ações" at bounding box center [1075, 60] width 23 height 19
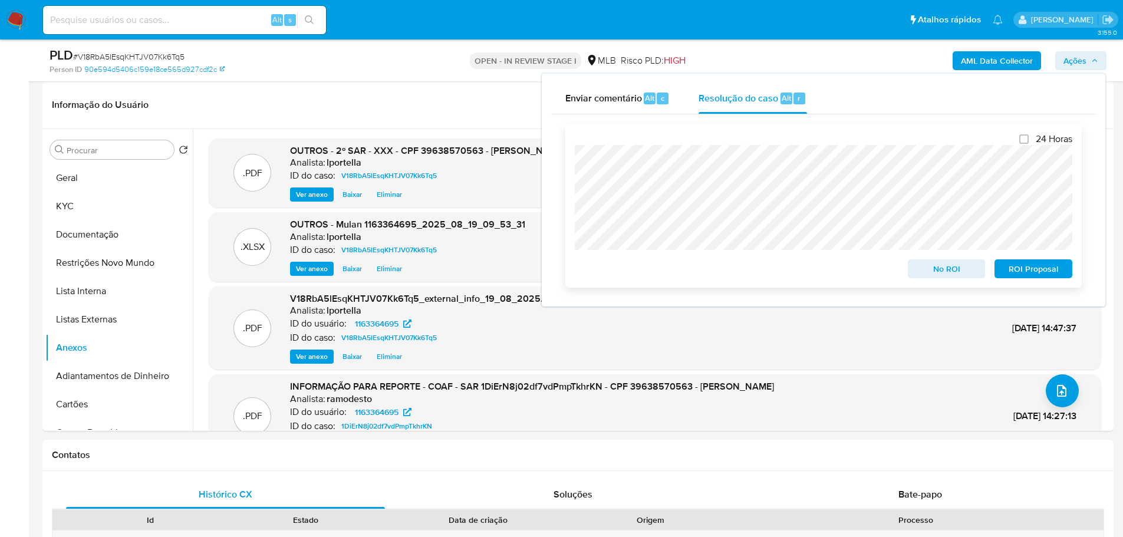
click at [1041, 275] on span "ROI Proposal" at bounding box center [1033, 269] width 61 height 17
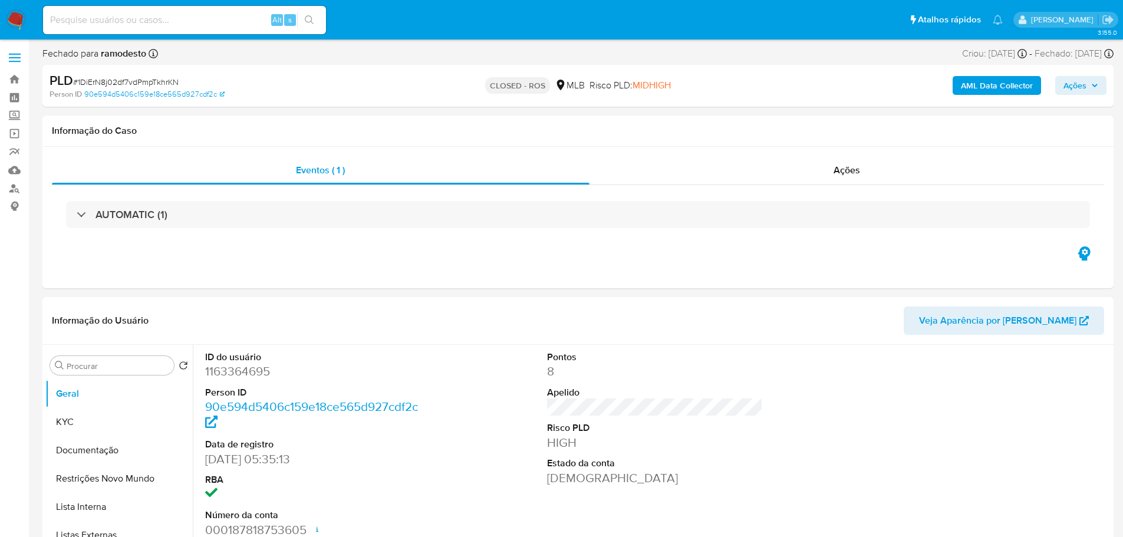
select select "10"
click at [862, 176] on div "Ações" at bounding box center [847, 170] width 515 height 28
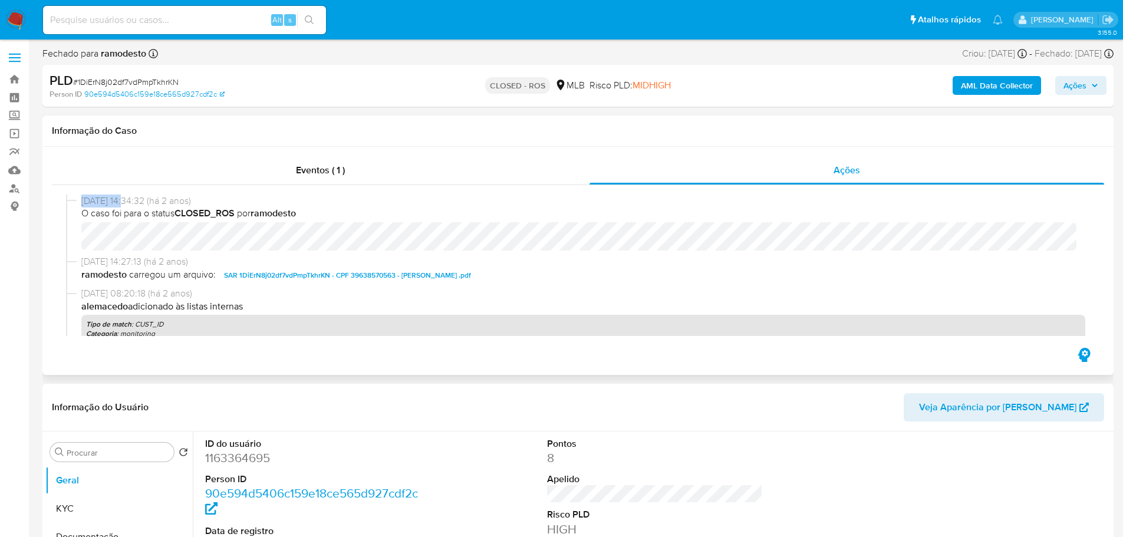
drag, startPoint x: 124, startPoint y: 198, endPoint x: 78, endPoint y: 198, distance: 45.4
click at [78, 198] on div "16/01/2024 14:34:32 (há 2 anos) O caso foi para o status CLOSED_ROS por ramodes…" at bounding box center [578, 225] width 1024 height 61
copy span "16/01/2024"
click at [292, 193] on div "16/01/2024 14:34:32 (há 2 anos) O caso foi para o status CLOSED_ROS por ramodes…" at bounding box center [578, 265] width 1053 height 160
click at [313, 170] on span "Eventos ( 1 )" at bounding box center [320, 170] width 49 height 14
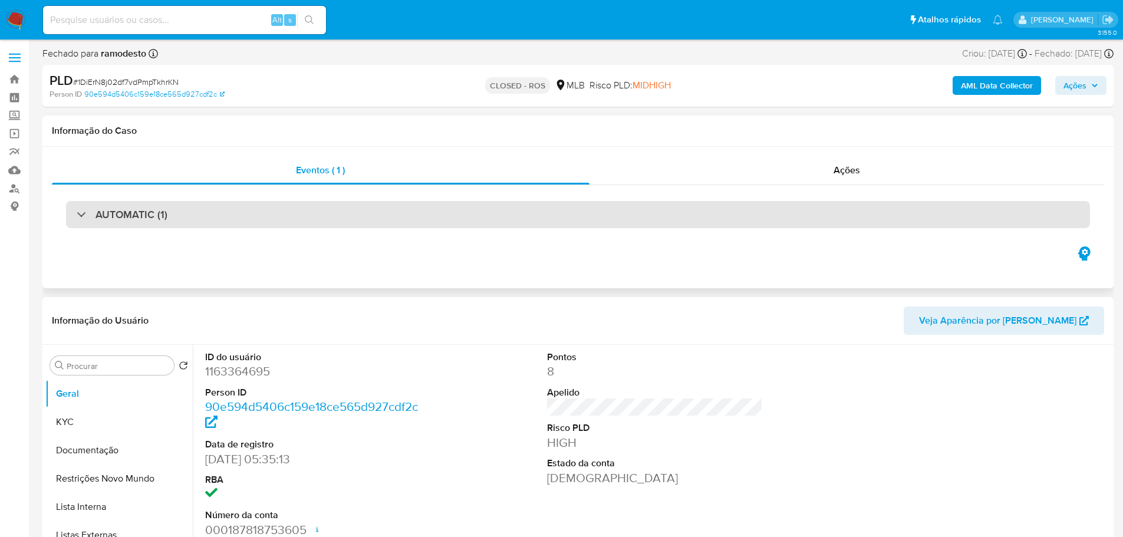
click at [271, 203] on div "AUTOMATIC (1)" at bounding box center [578, 214] width 1024 height 27
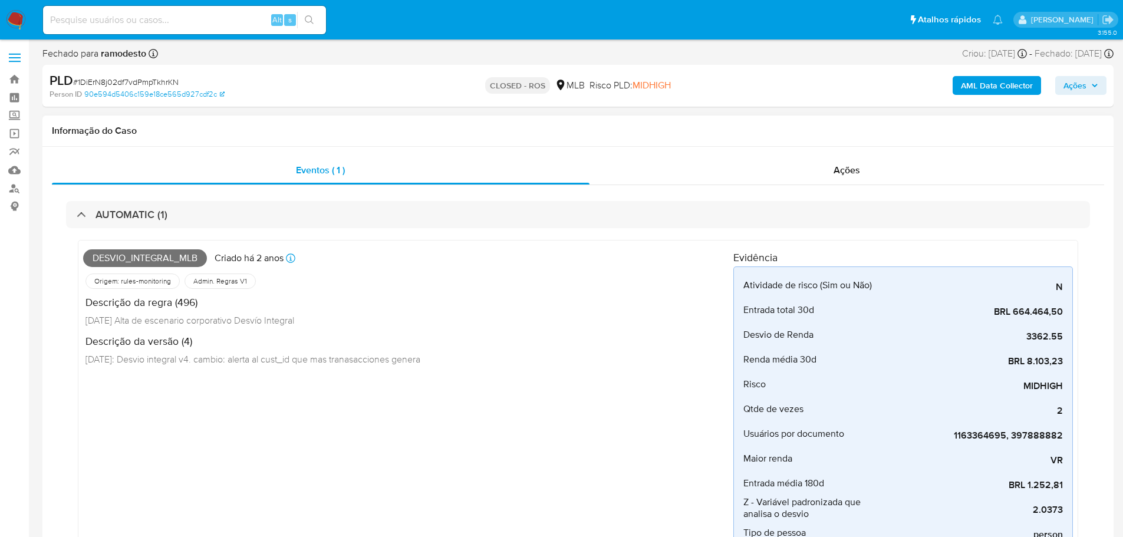
click at [143, 261] on span "DESVIO_INTEGRAL_MLB" at bounding box center [145, 258] width 124 height 18
copy span "DESVIO_INTEGRAL_MLB"
click at [159, 83] on span "# 1DiErN8j02df7vdPmpTkhrKN" at bounding box center [126, 82] width 106 height 12
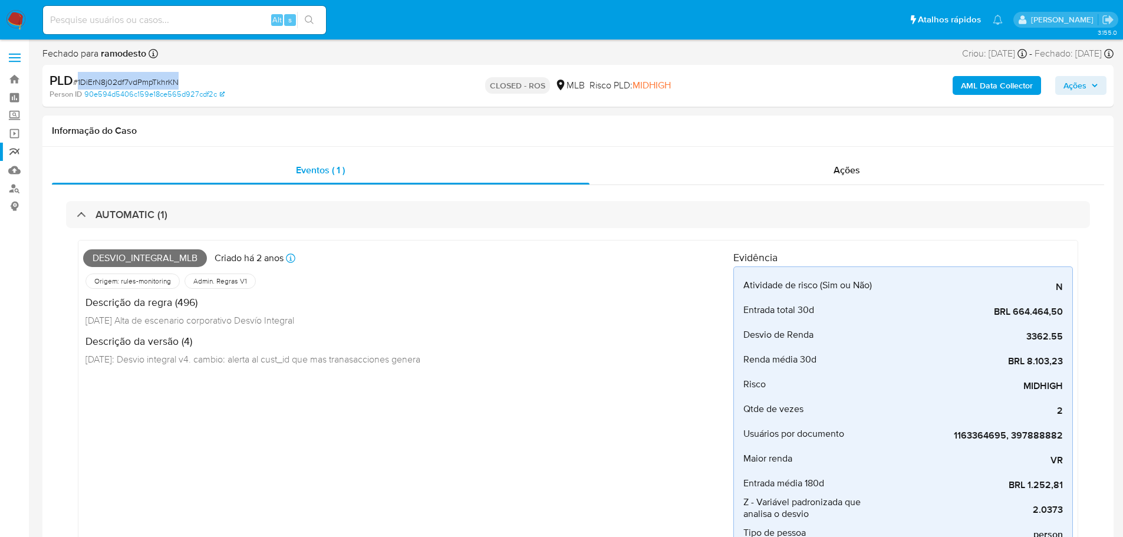
copy span "1DiErN8j02df7vdPmpTkhrKN"
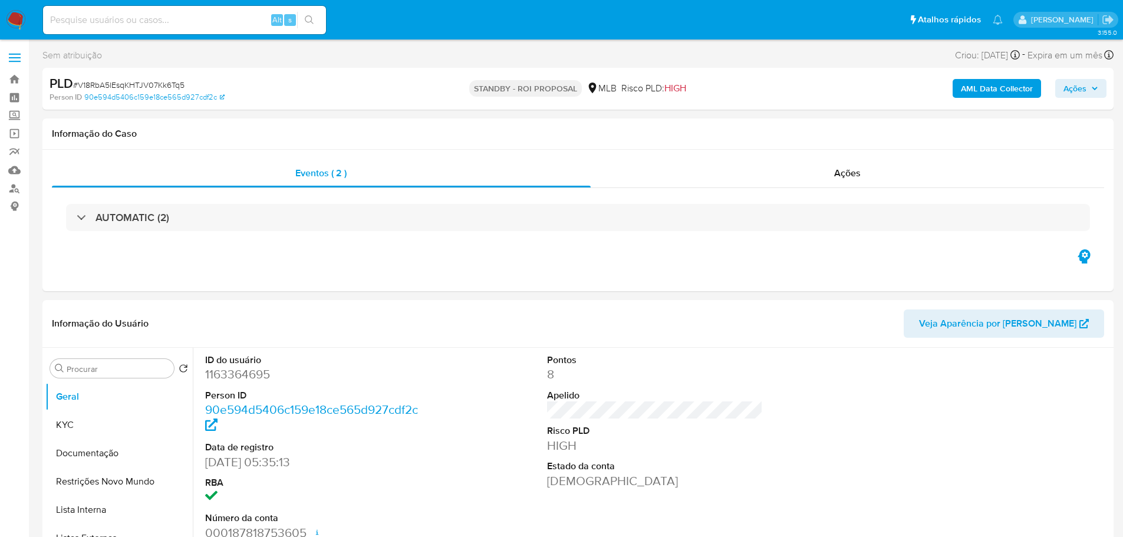
select select "10"
click at [134, 87] on span "# V18RbA5lEsqKHTJV07Kk6Tq5" at bounding box center [128, 85] width 111 height 12
copy span "V18RbA5lEsqKHTJV07Kk6Tq5"
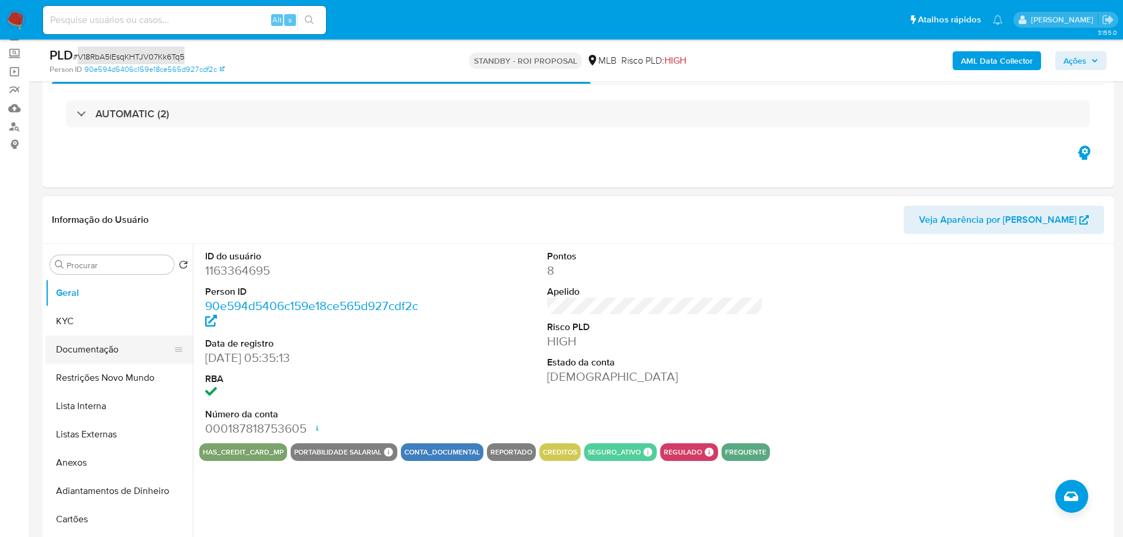
scroll to position [118, 0]
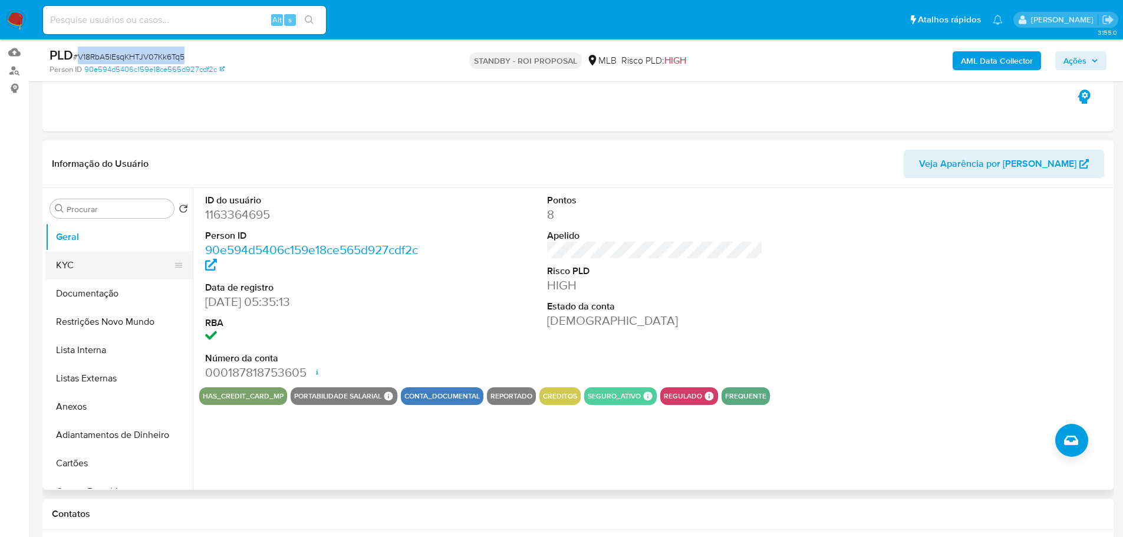
click at [99, 270] on button "KYC" at bounding box center [114, 265] width 138 height 28
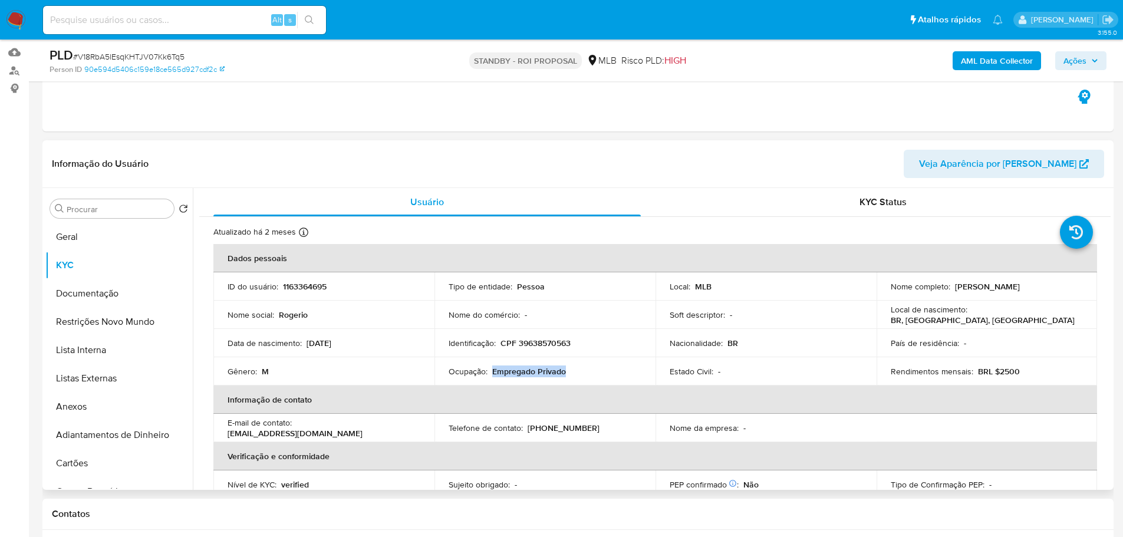
drag, startPoint x: 563, startPoint y: 372, endPoint x: 491, endPoint y: 369, distance: 71.4
click at [492, 369] on p "Empregado Privado" at bounding box center [529, 371] width 74 height 11
copy p "Empregado Privado"
